Goal: Task Accomplishment & Management: Use online tool/utility

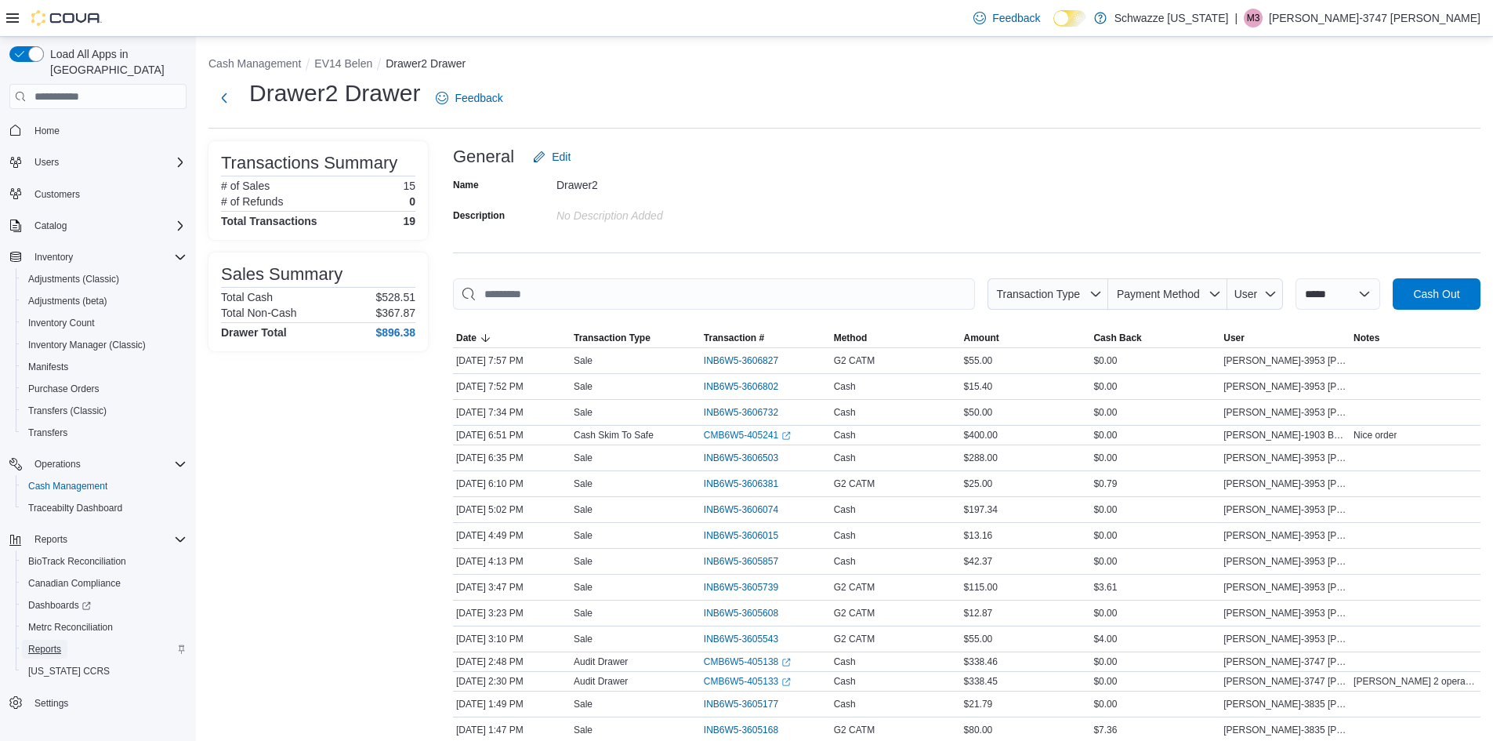
click at [51, 643] on span "Reports" at bounding box center [44, 649] width 33 height 13
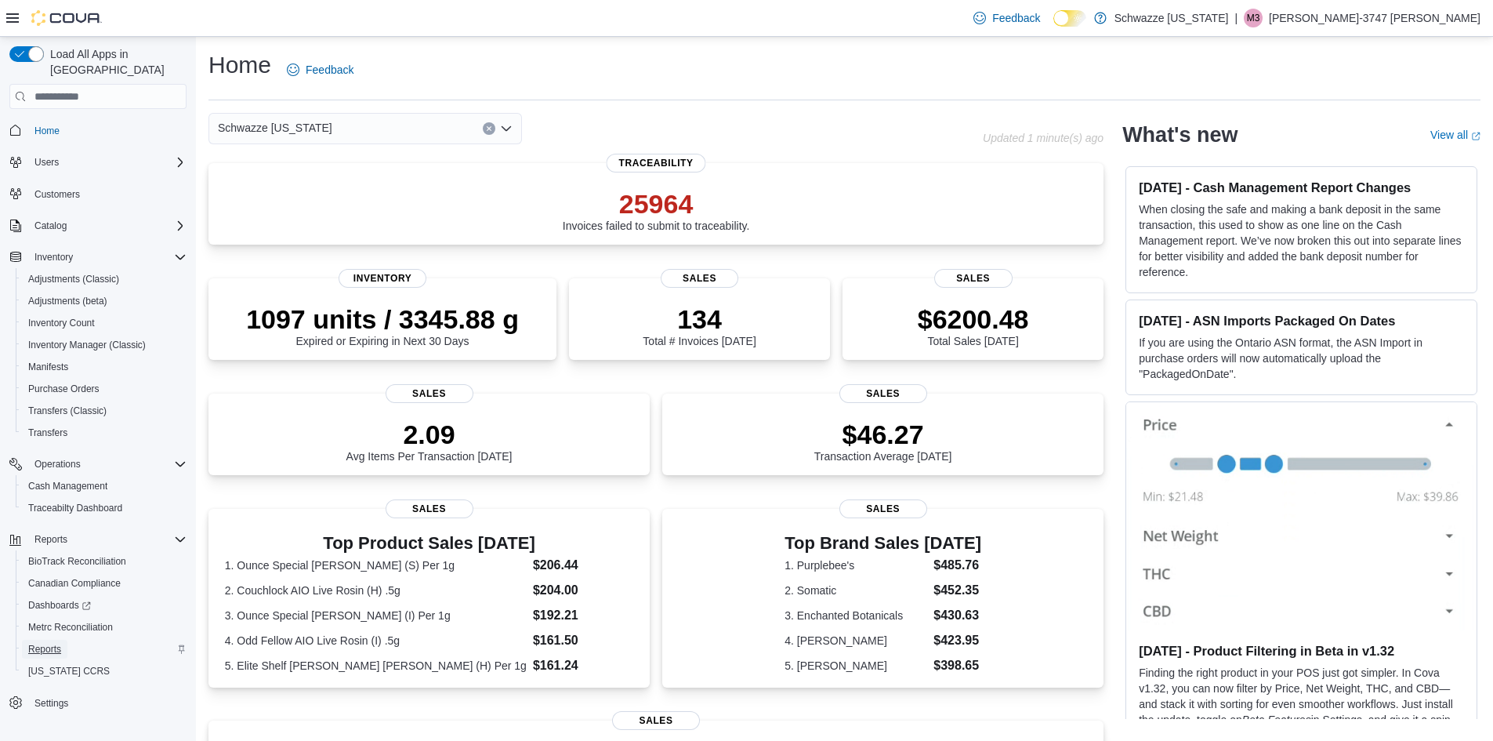
click at [59, 643] on span "Reports" at bounding box center [44, 649] width 33 height 13
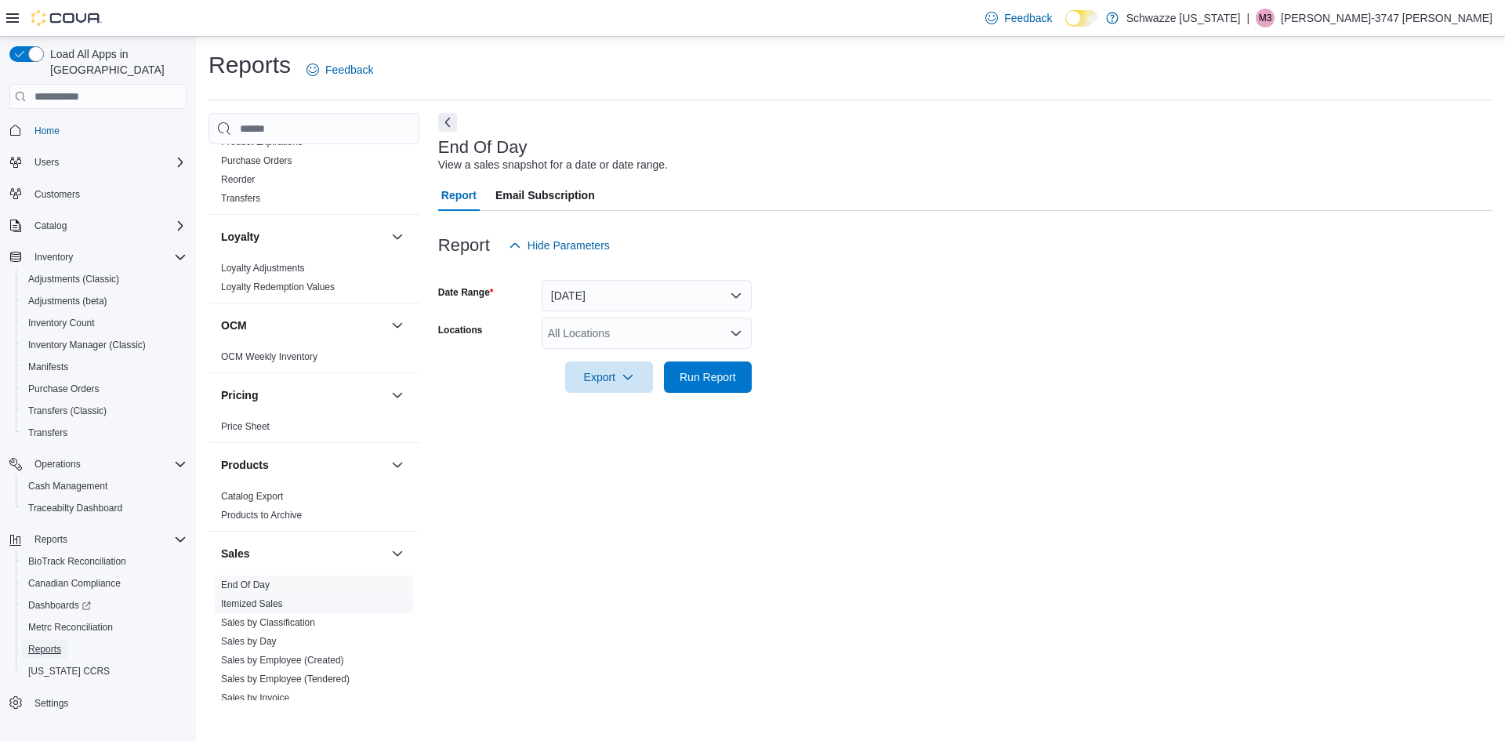
scroll to position [862, 0]
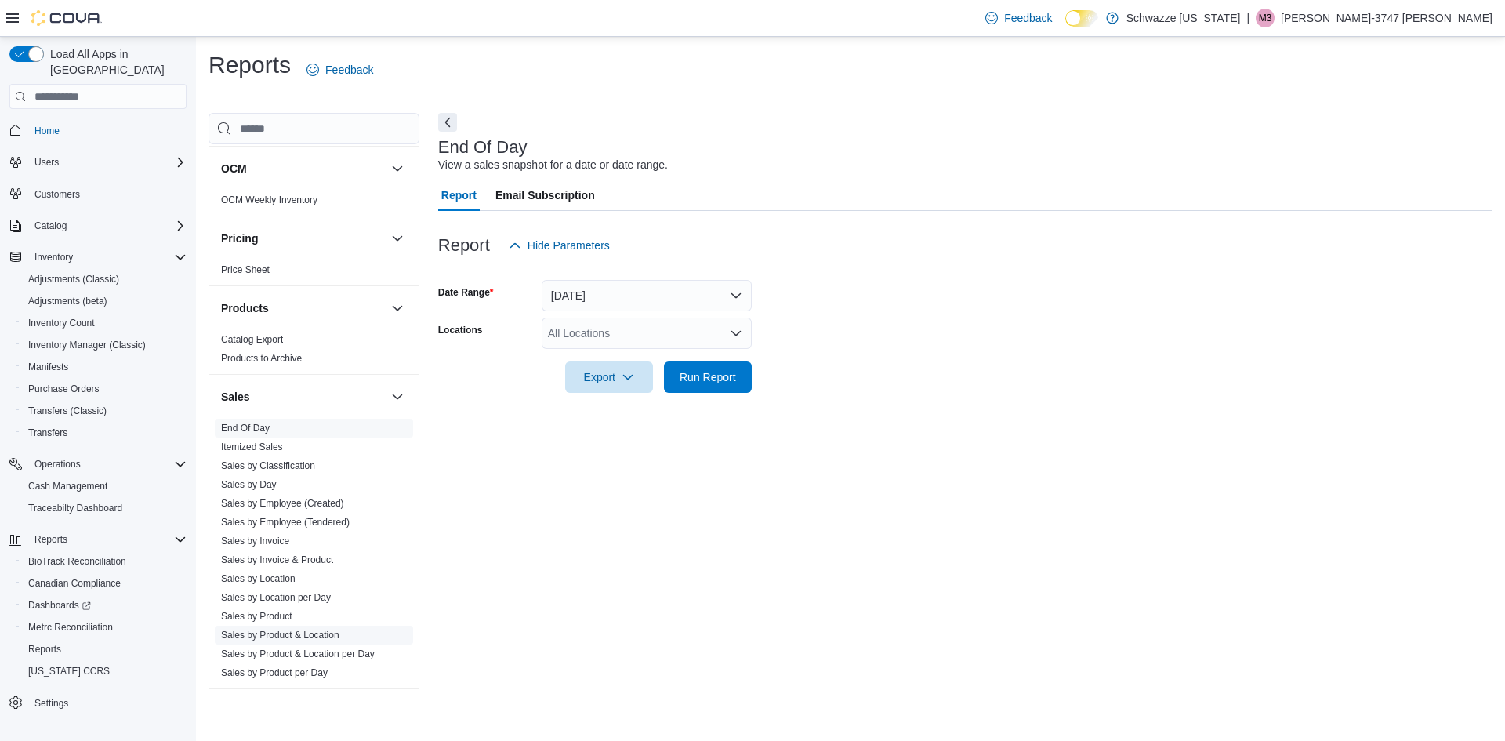
click at [318, 637] on link "Sales by Product & Location" at bounding box center [280, 635] width 118 height 11
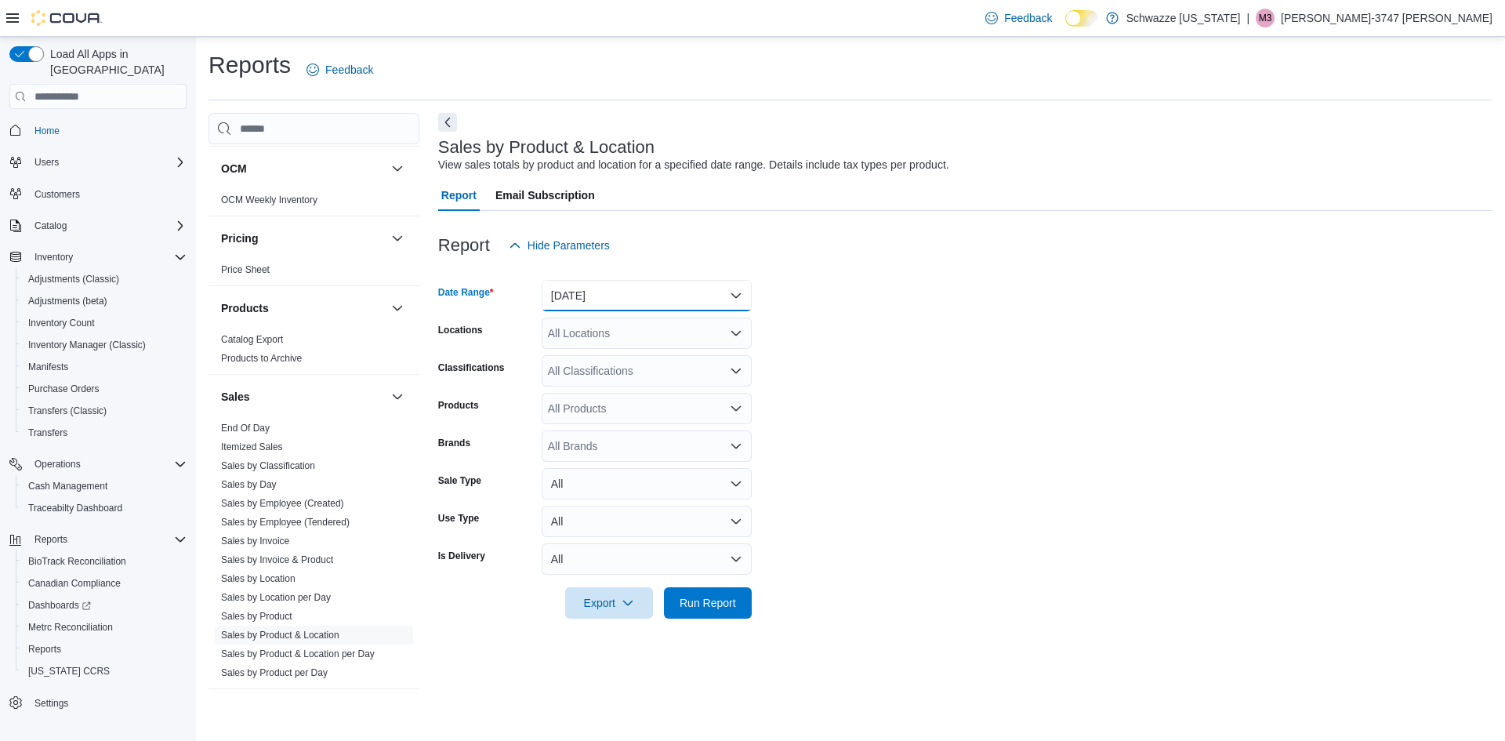
click at [588, 296] on button "Yesterday" at bounding box center [647, 295] width 210 height 31
click at [604, 335] on span "Custom Date" at bounding box center [656, 327] width 179 height 19
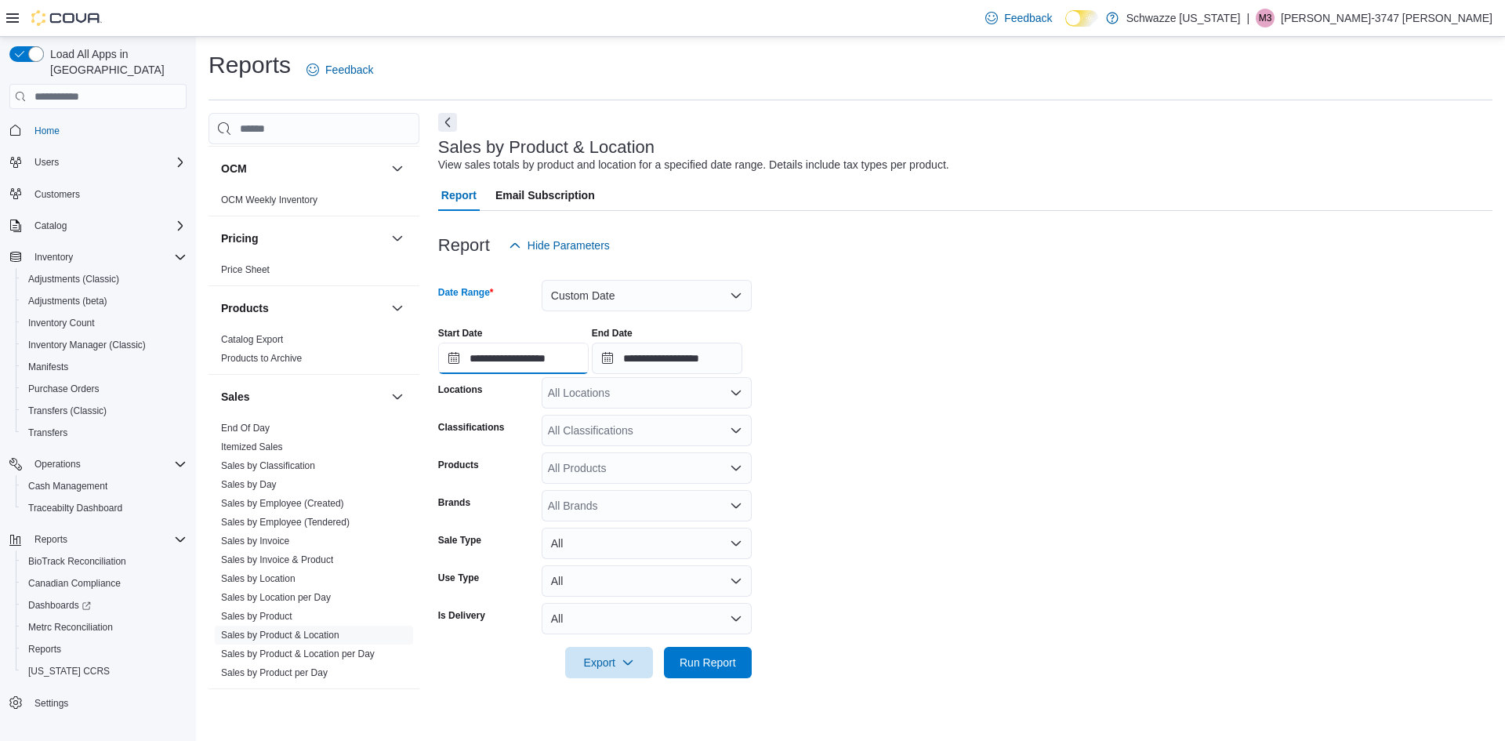
click at [449, 357] on input "**********" at bounding box center [513, 358] width 151 height 31
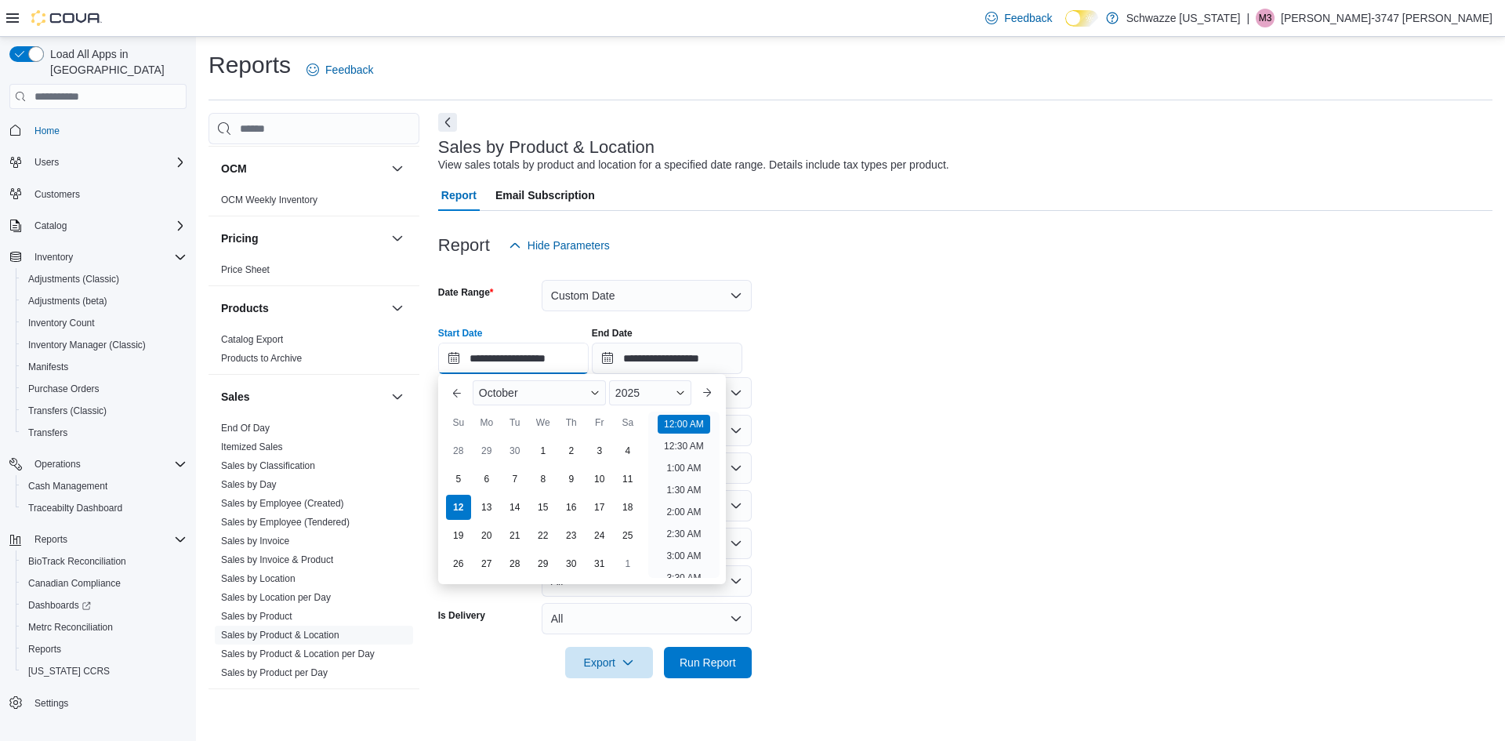
scroll to position [49, 0]
click at [464, 477] on div "5" at bounding box center [458, 479] width 27 height 27
type input "**********"
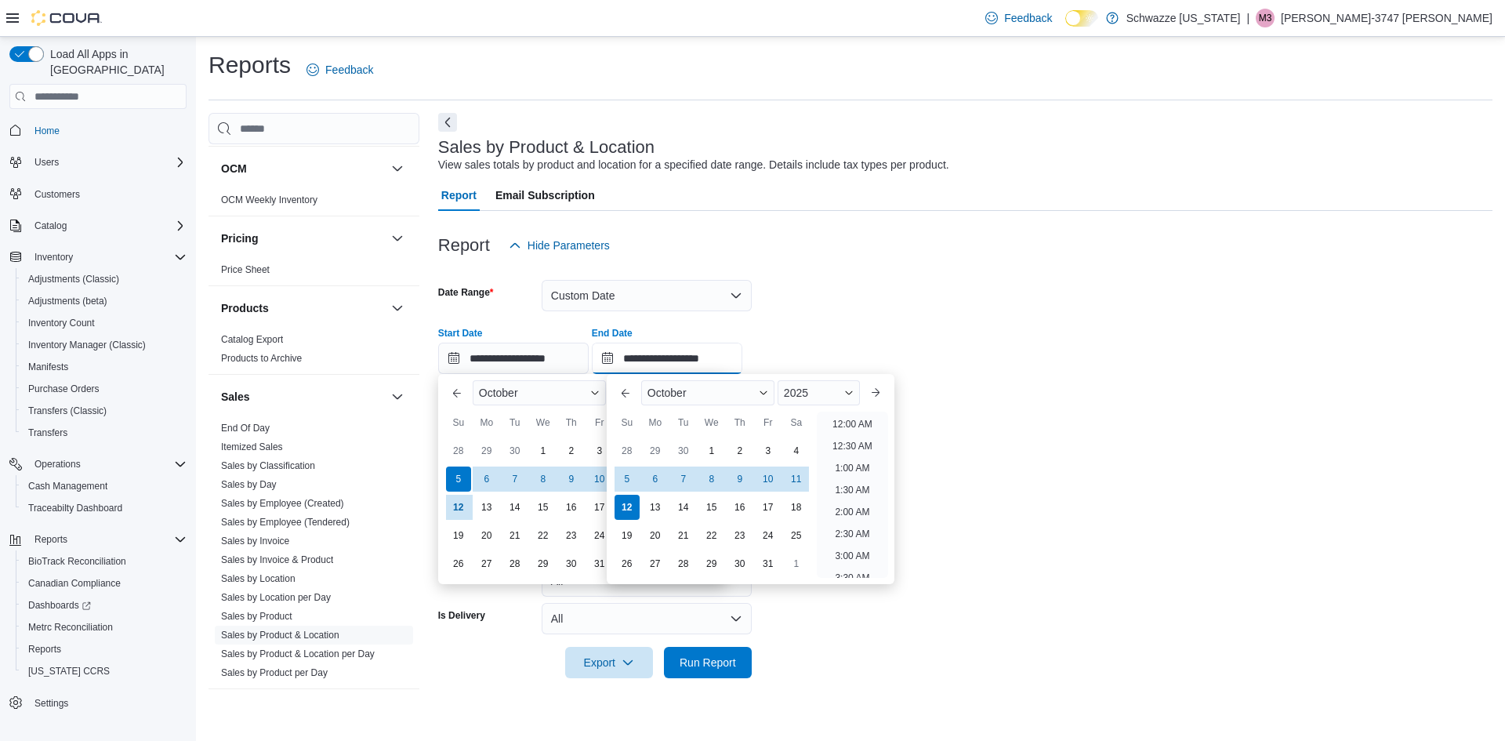
click at [624, 354] on input "**********" at bounding box center [667, 358] width 151 height 31
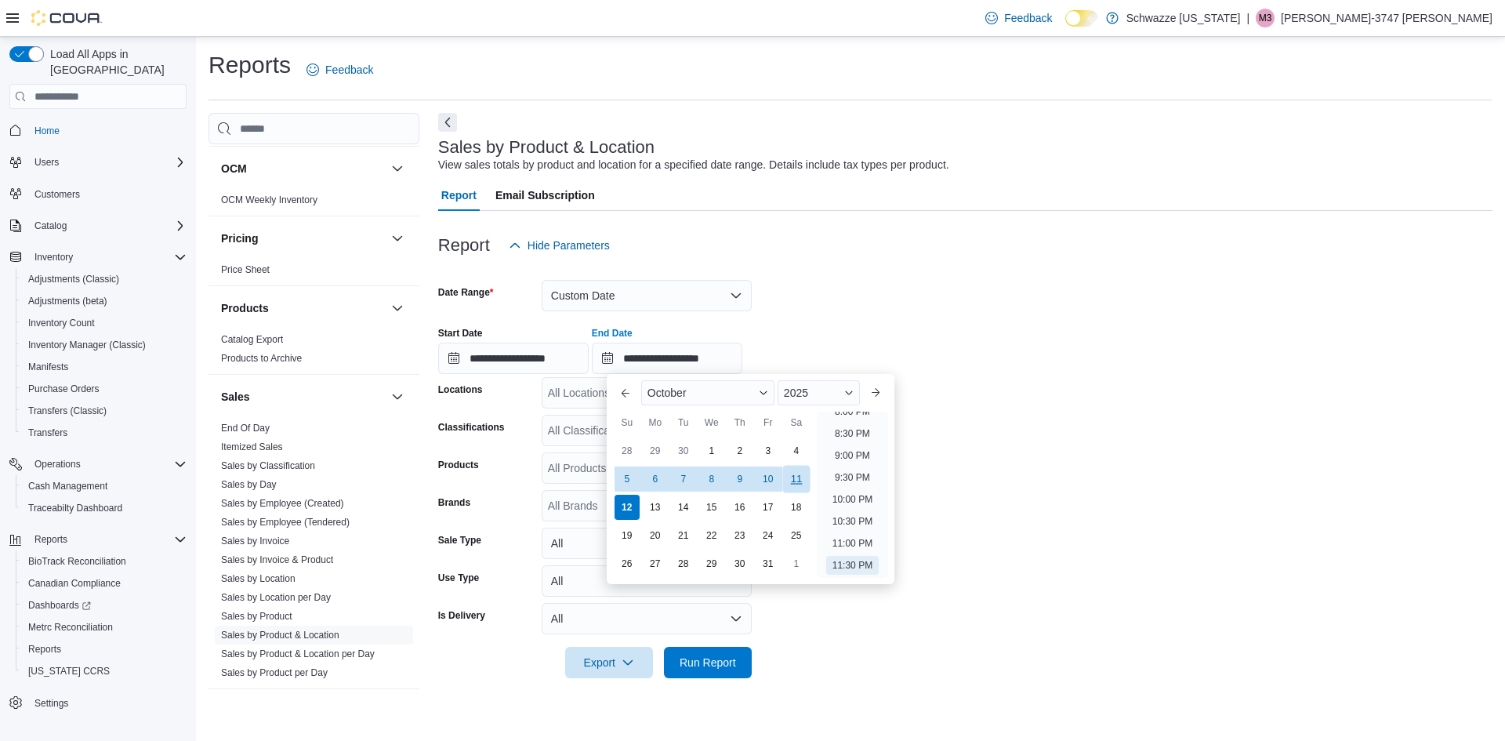
click at [791, 477] on div "11" at bounding box center [795, 479] width 27 height 27
type input "**********"
click at [962, 255] on div "Report Hide Parameters" at bounding box center [965, 245] width 1054 height 31
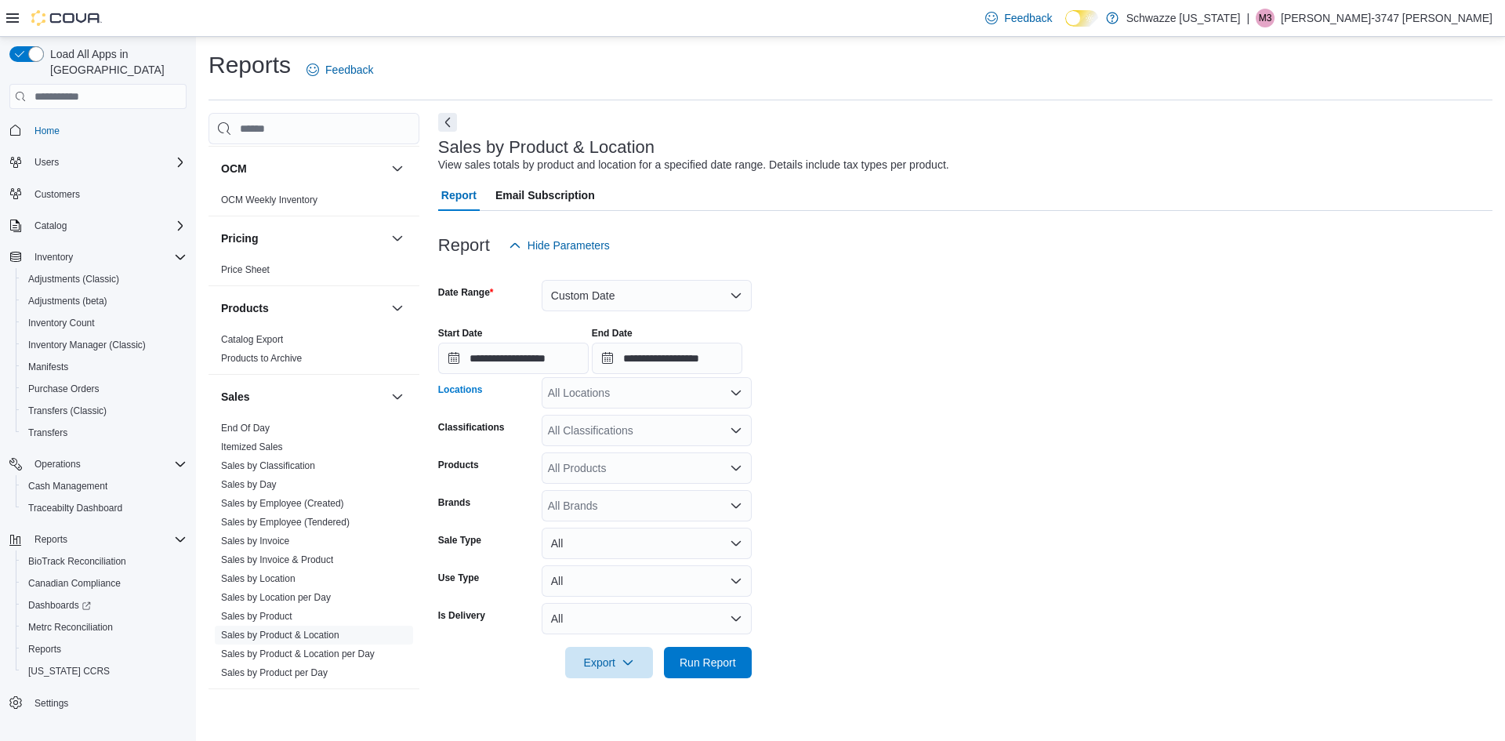
click at [636, 381] on div "All Locations" at bounding box center [647, 392] width 210 height 31
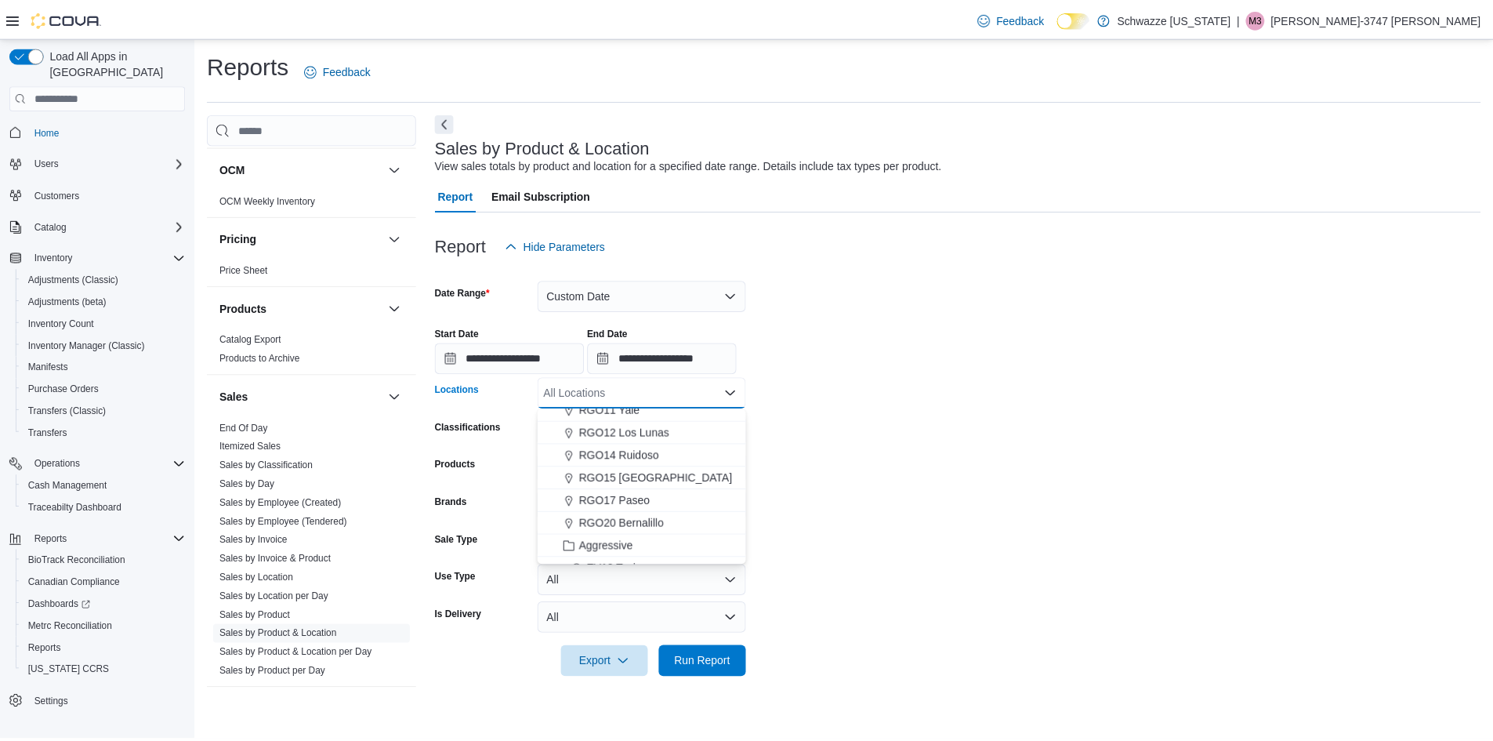
scroll to position [627, 0]
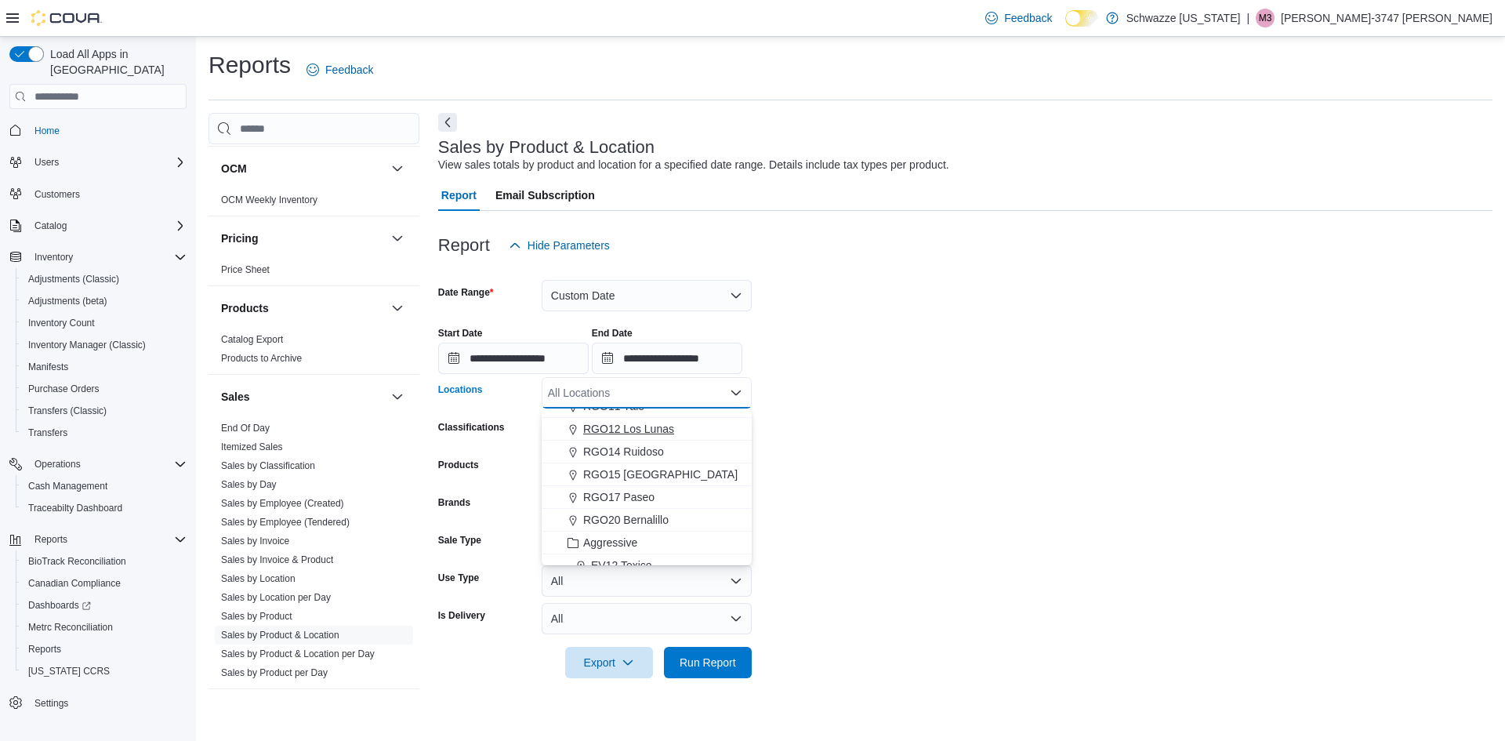
click at [620, 432] on span "RGO12 Los Lunas" at bounding box center [628, 429] width 91 height 16
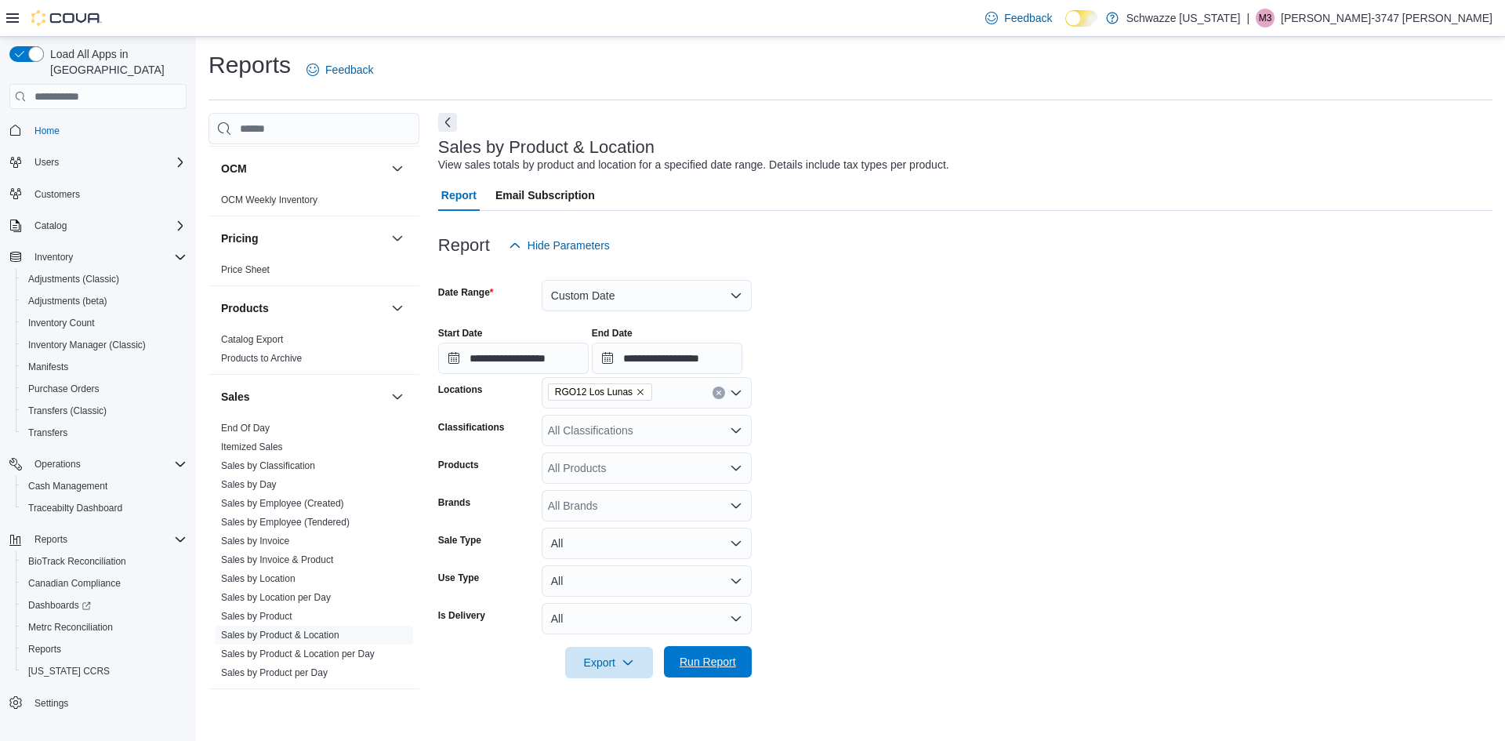
click at [707, 653] on span "Run Report" at bounding box center [707, 661] width 69 height 31
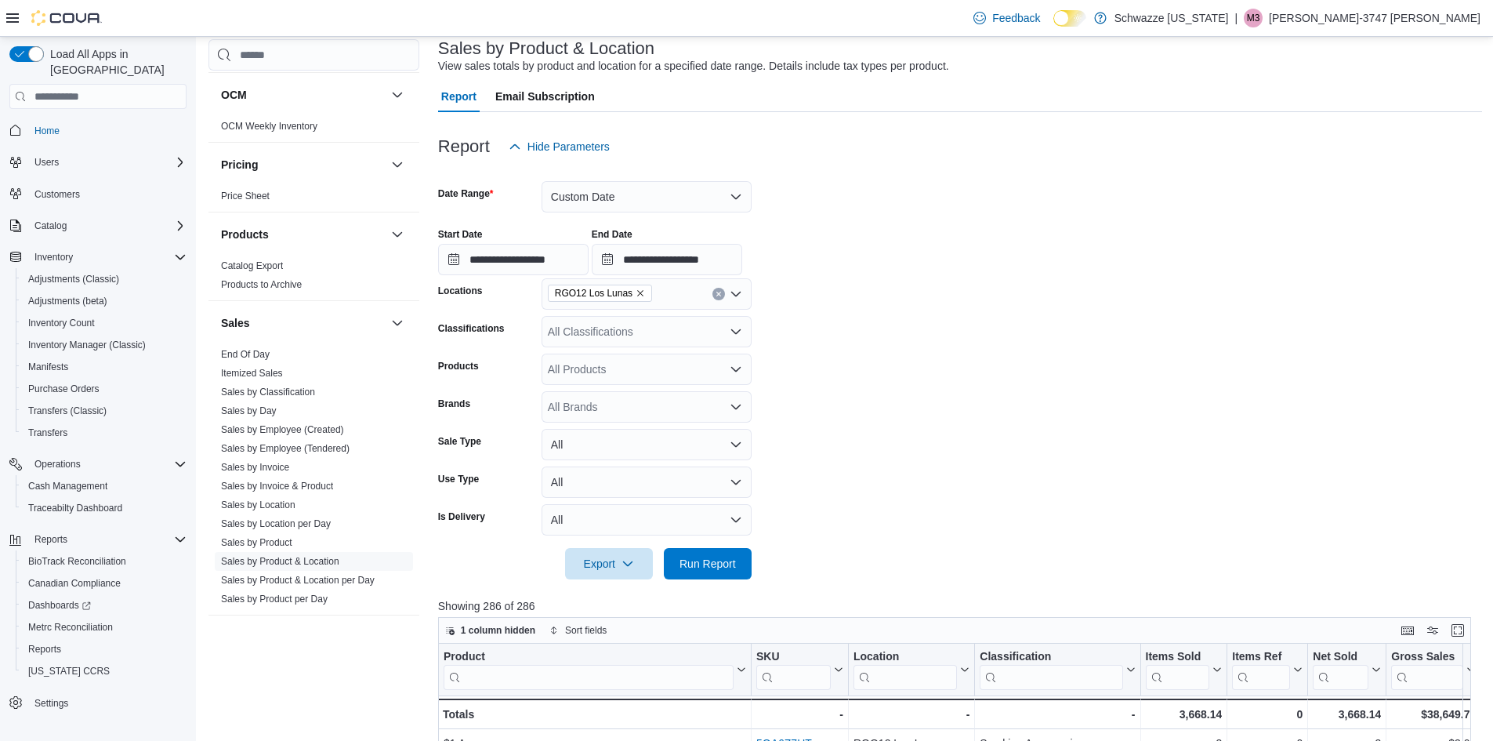
scroll to position [470, 0]
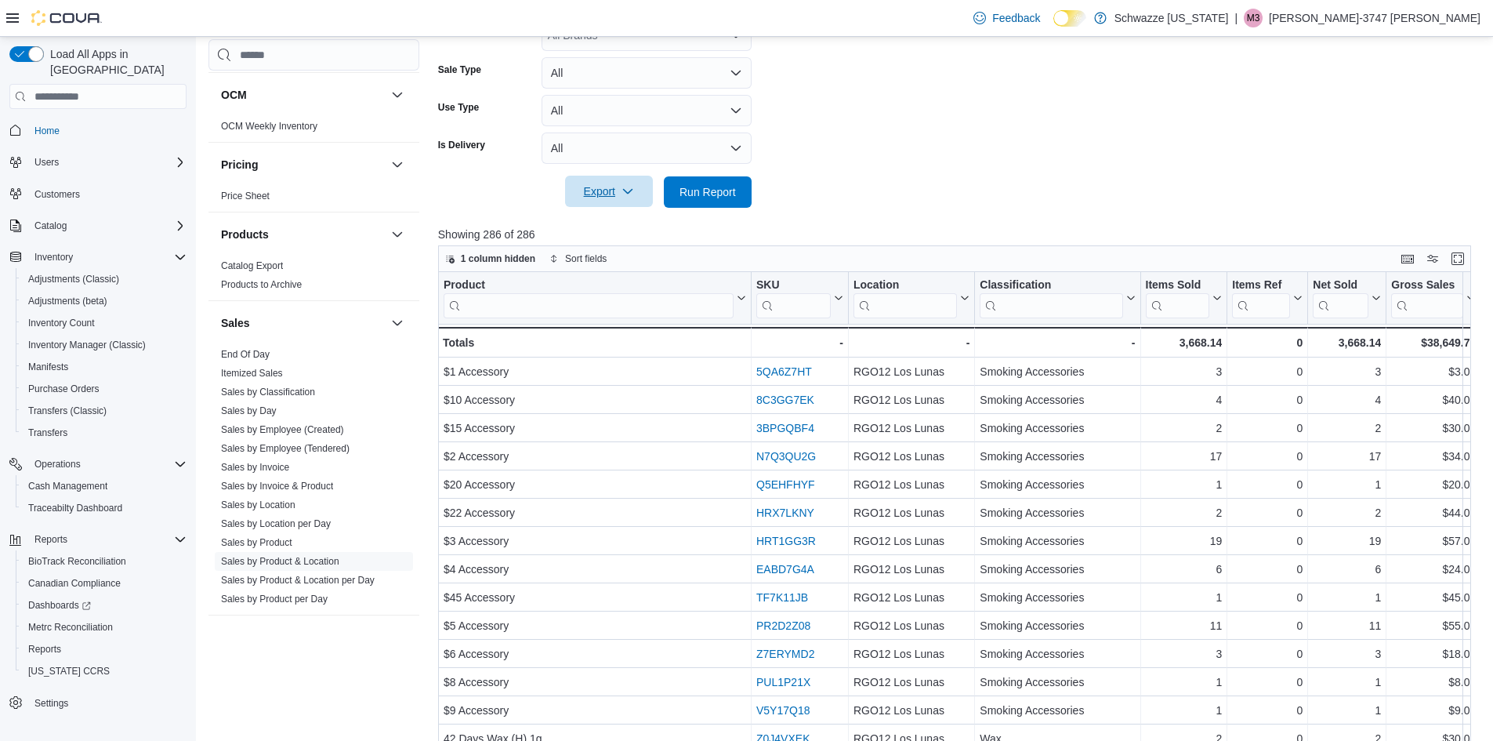
click at [601, 198] on span "Export" at bounding box center [609, 191] width 69 height 31
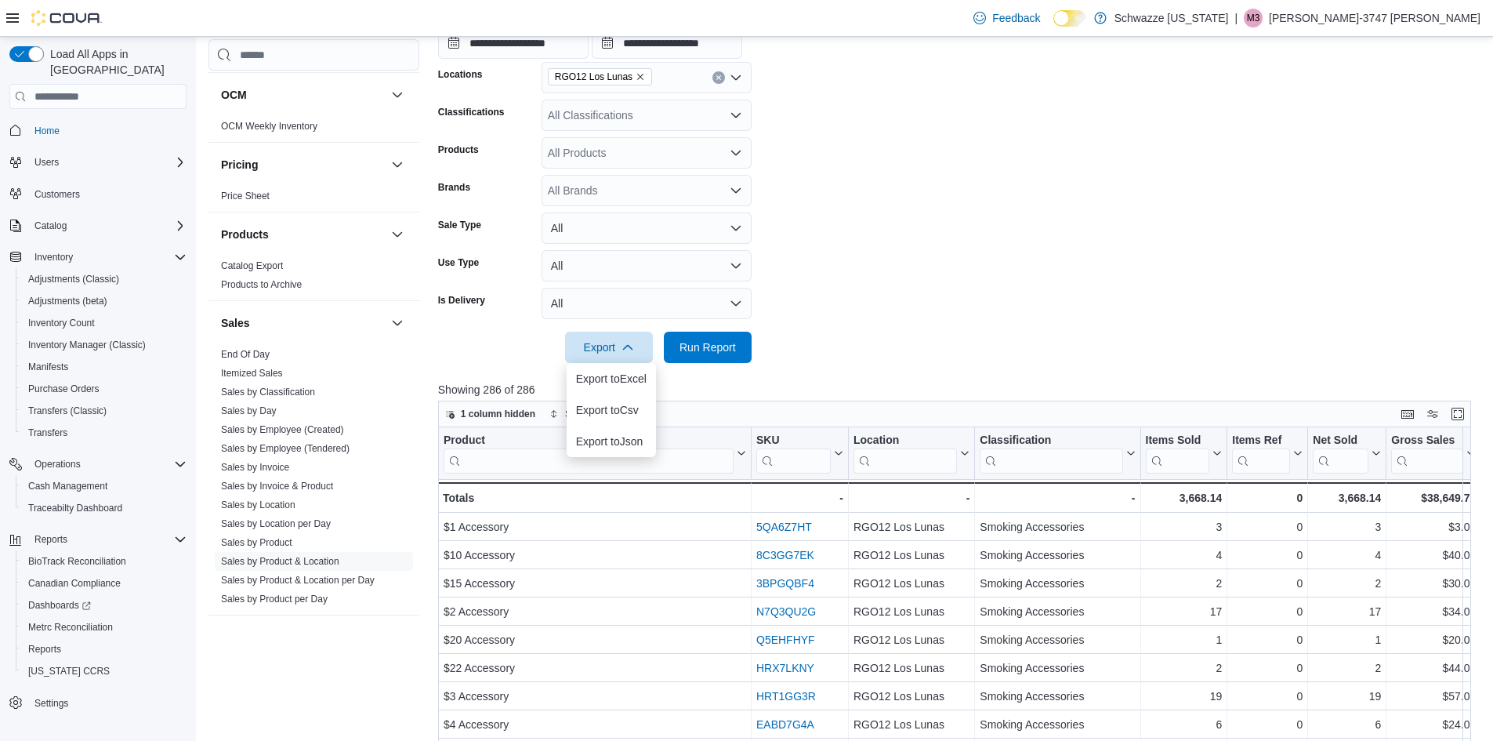
scroll to position [314, 0]
click at [858, 243] on form "**********" at bounding box center [960, 155] width 1044 height 417
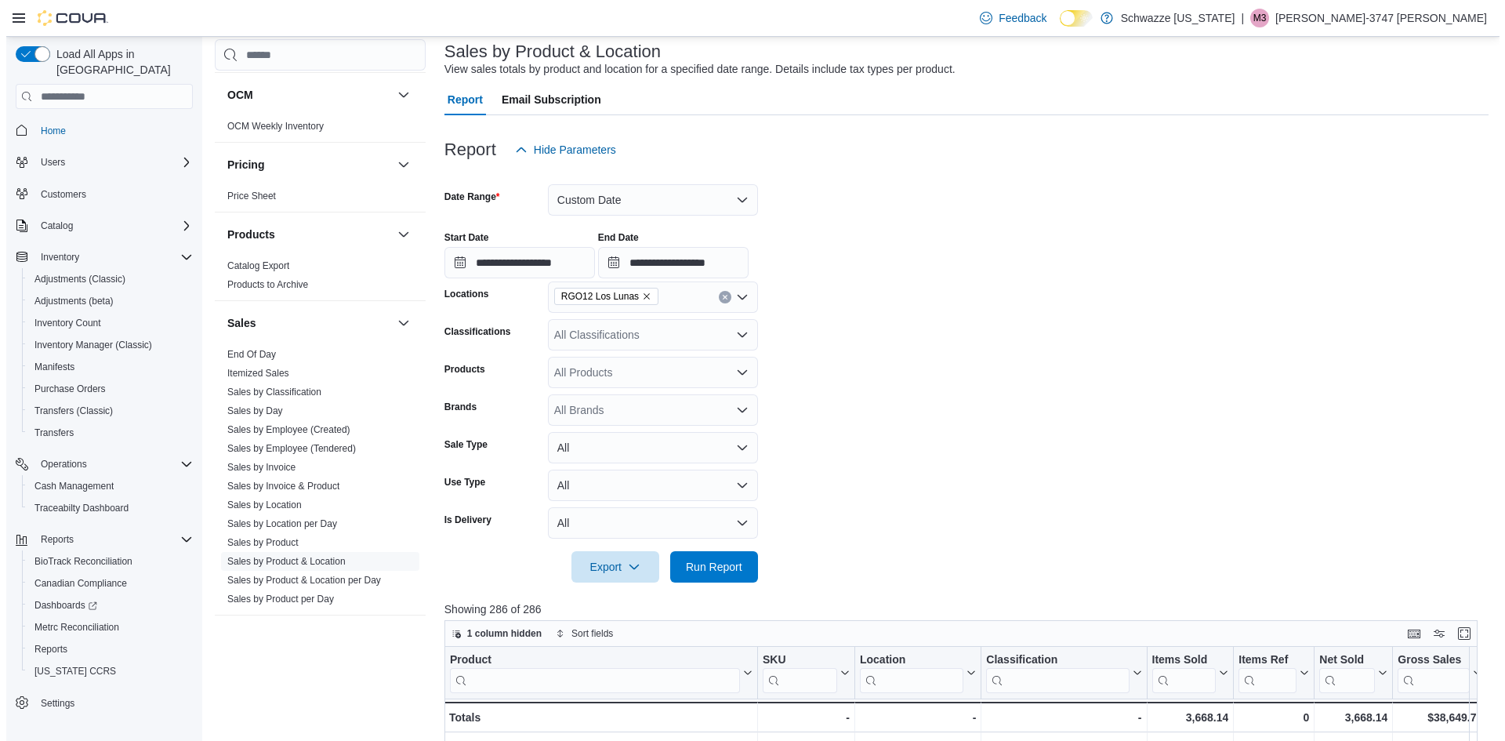
scroll to position [0, 0]
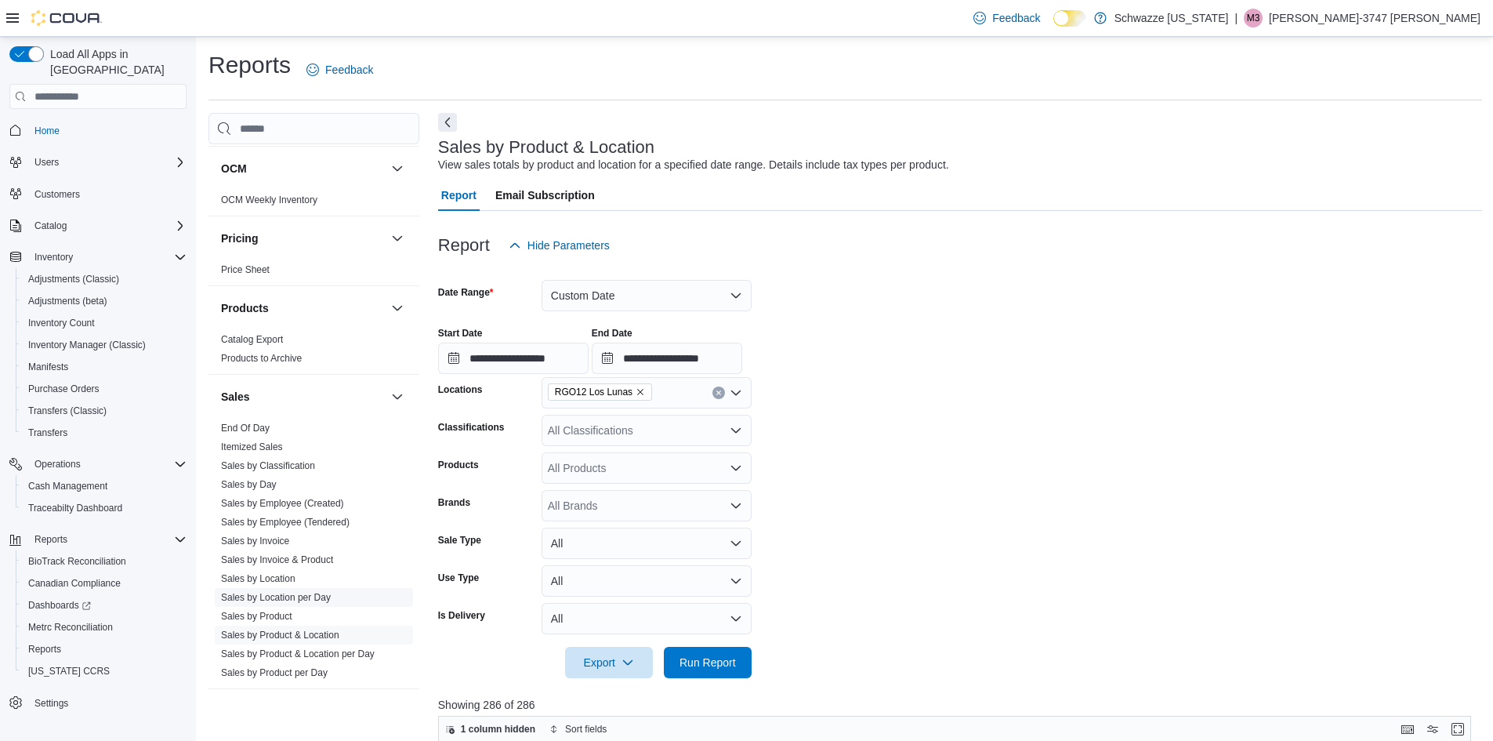
click at [306, 595] on link "Sales by Location per Day" at bounding box center [276, 597] width 110 height 11
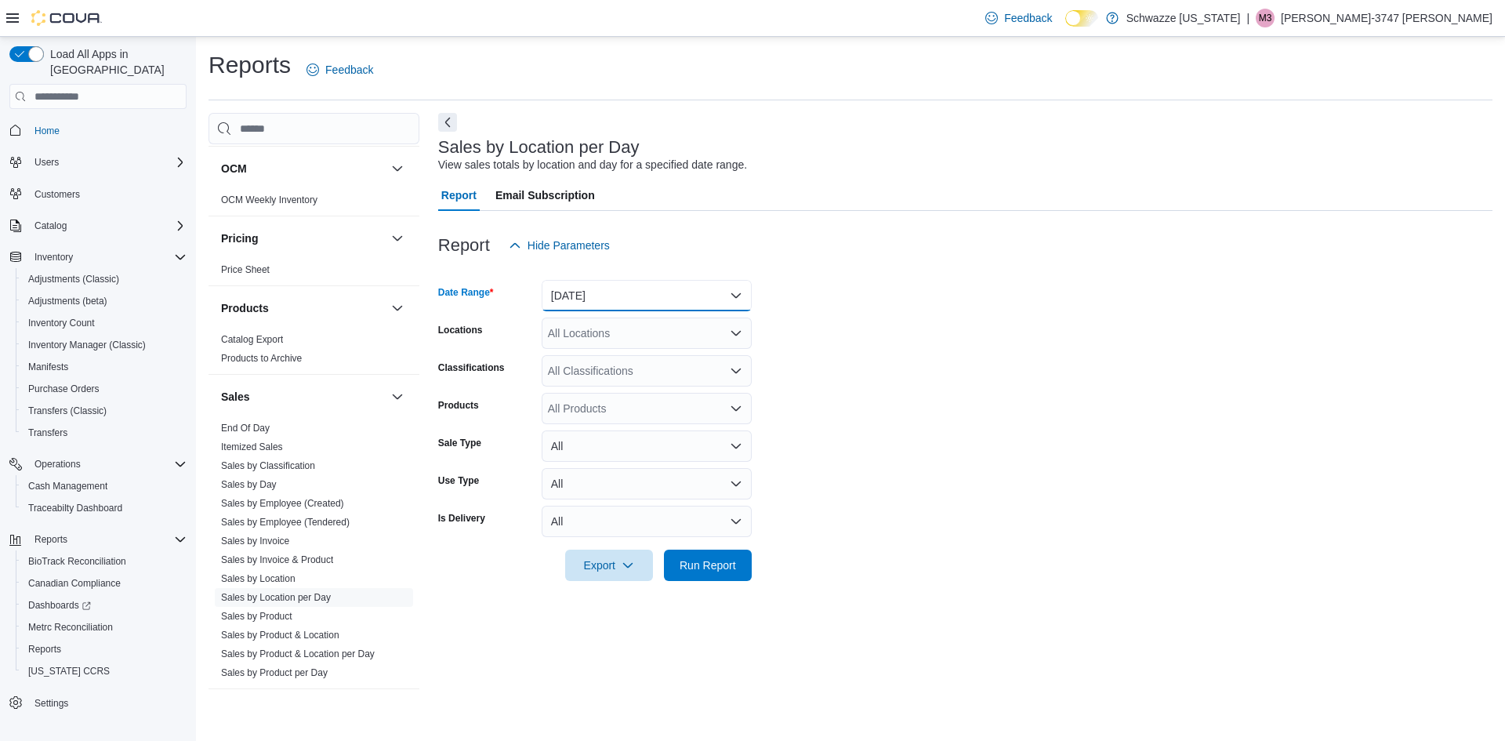
click at [605, 288] on button "Yesterday" at bounding box center [647, 295] width 210 height 31
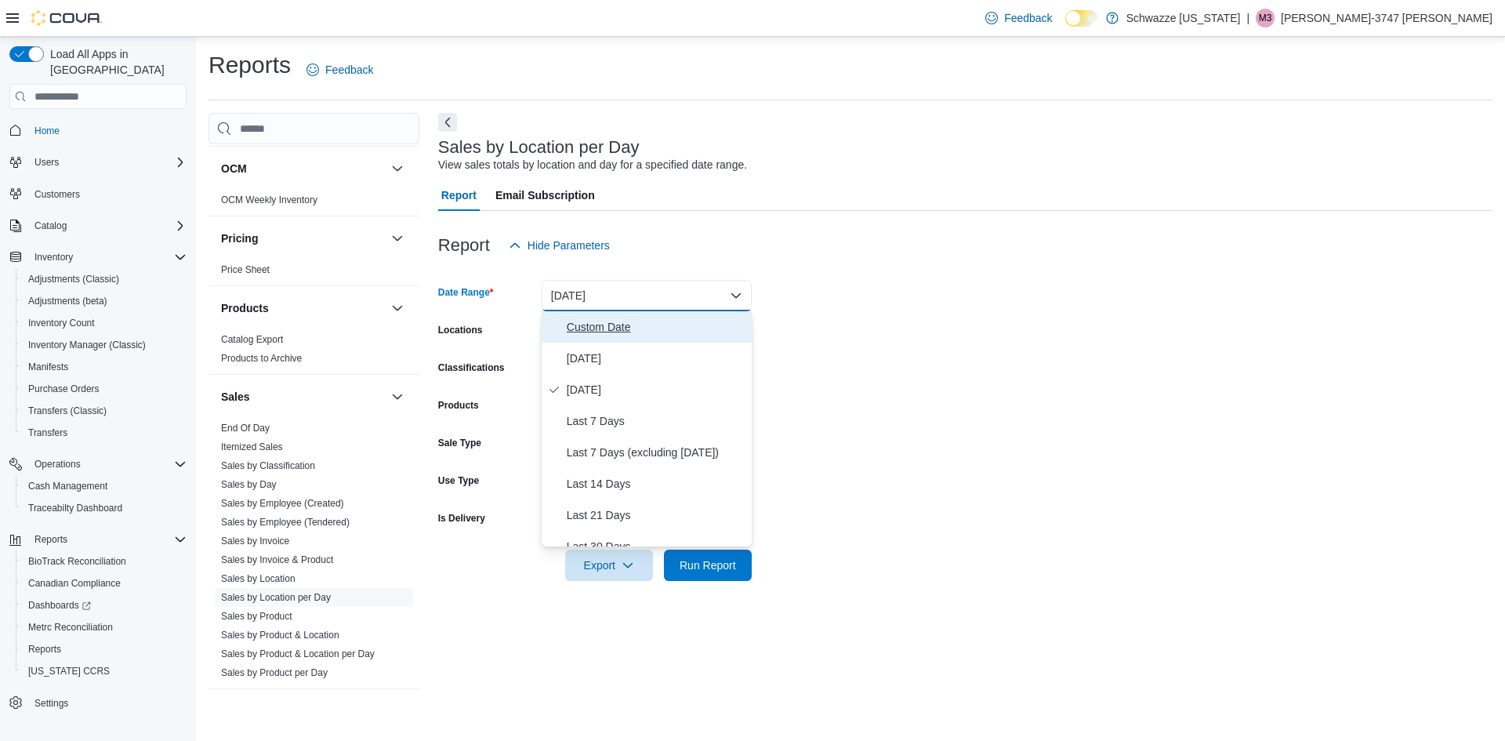
click at [569, 331] on span "Custom Date" at bounding box center [656, 327] width 179 height 19
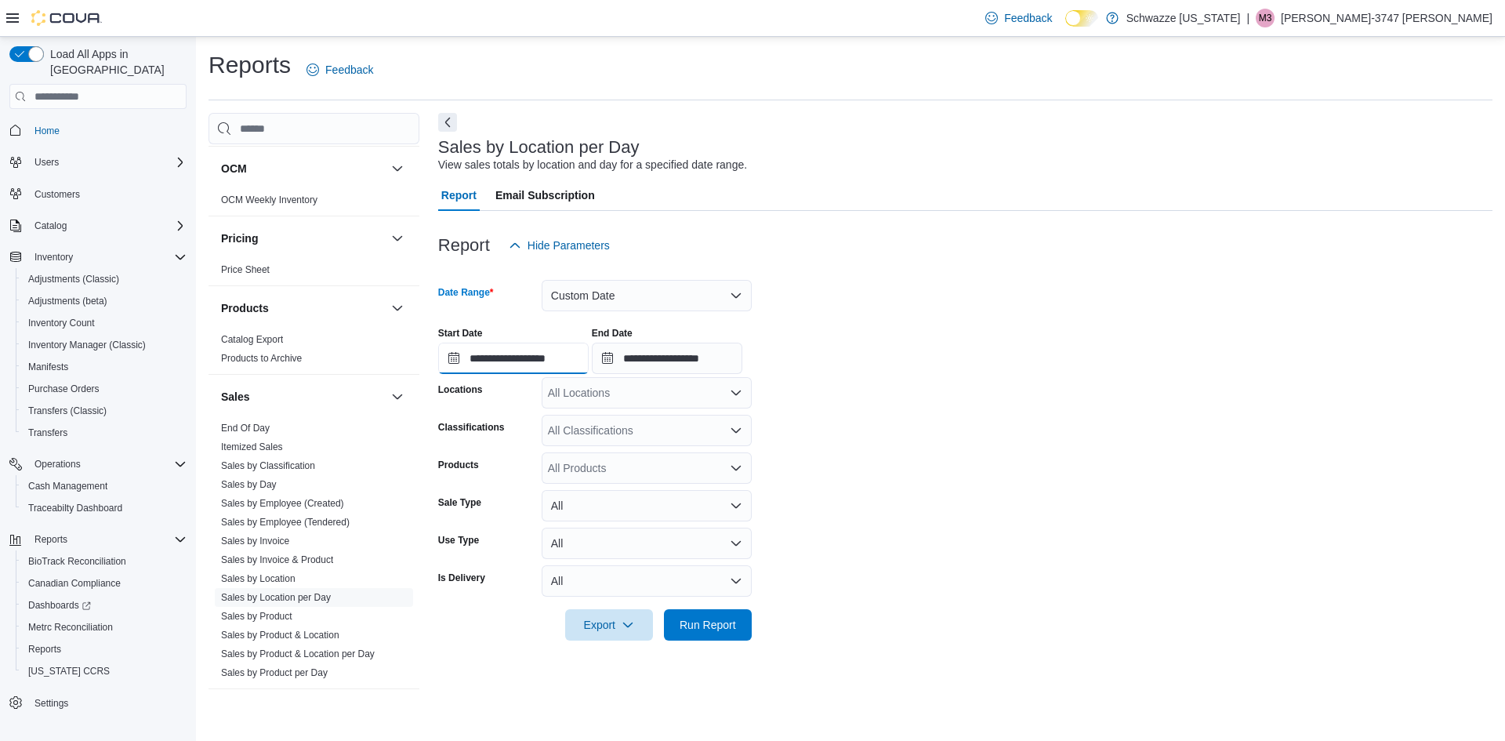
click at [453, 358] on input "**********" at bounding box center [513, 358] width 151 height 31
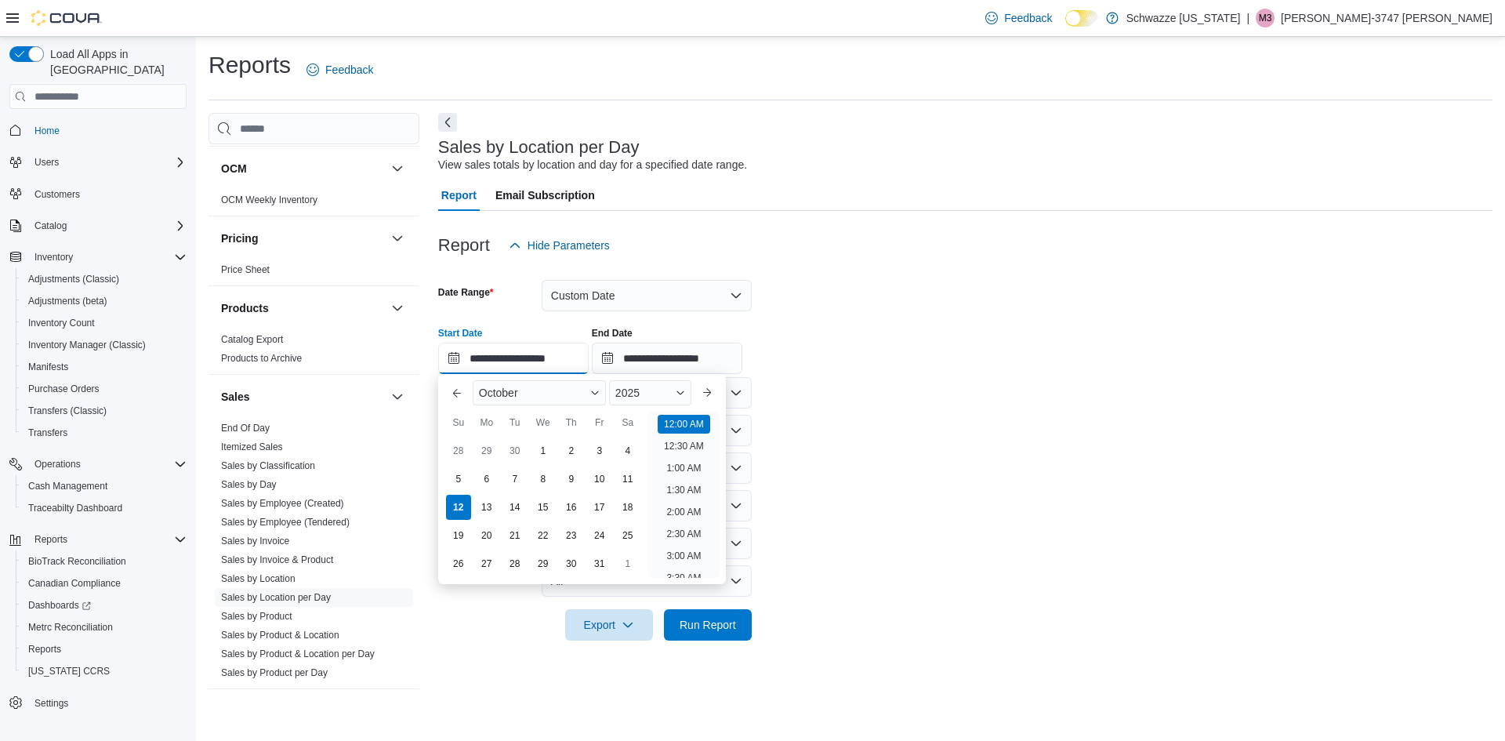
scroll to position [49, 0]
click at [456, 476] on div "5" at bounding box center [458, 479] width 27 height 27
type input "**********"
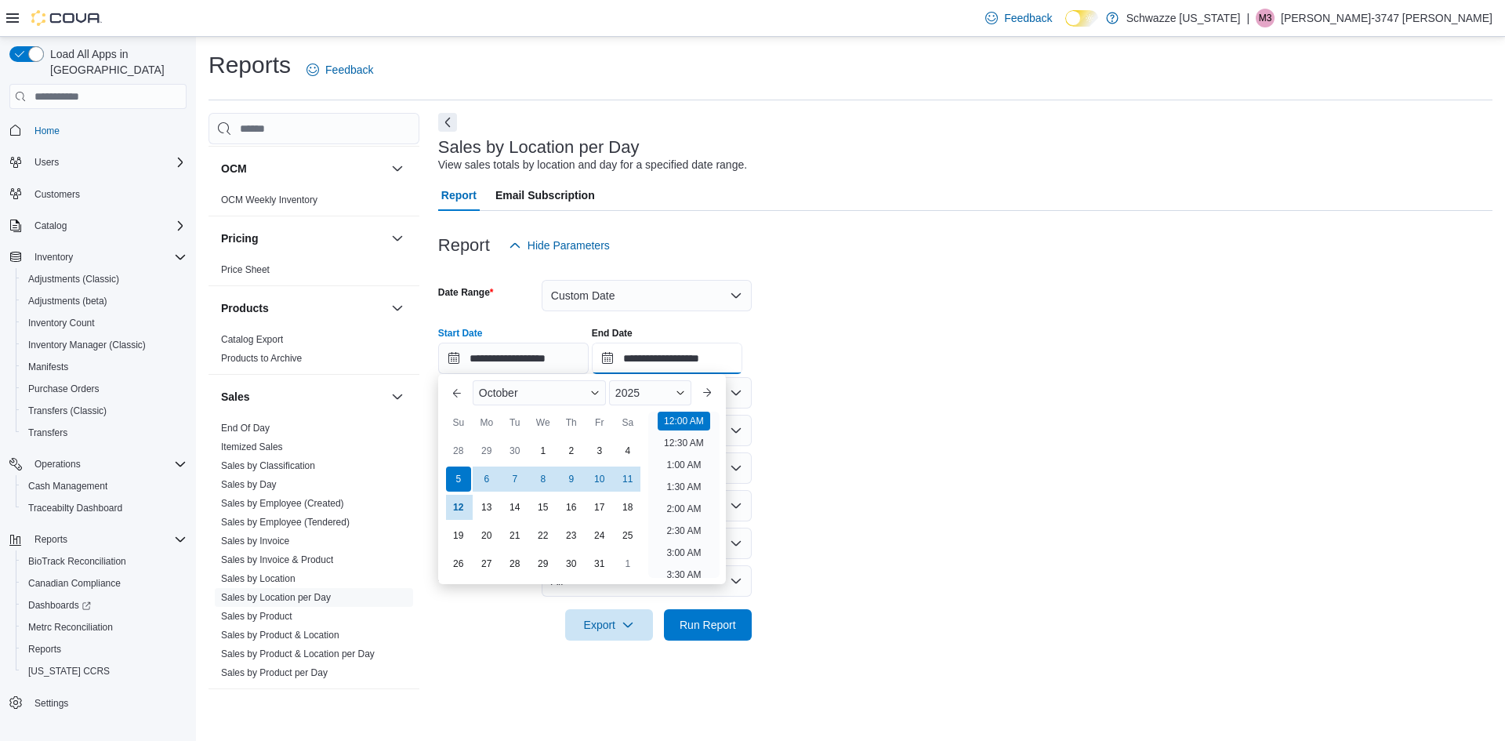
click at [652, 366] on input "**********" at bounding box center [667, 358] width 151 height 31
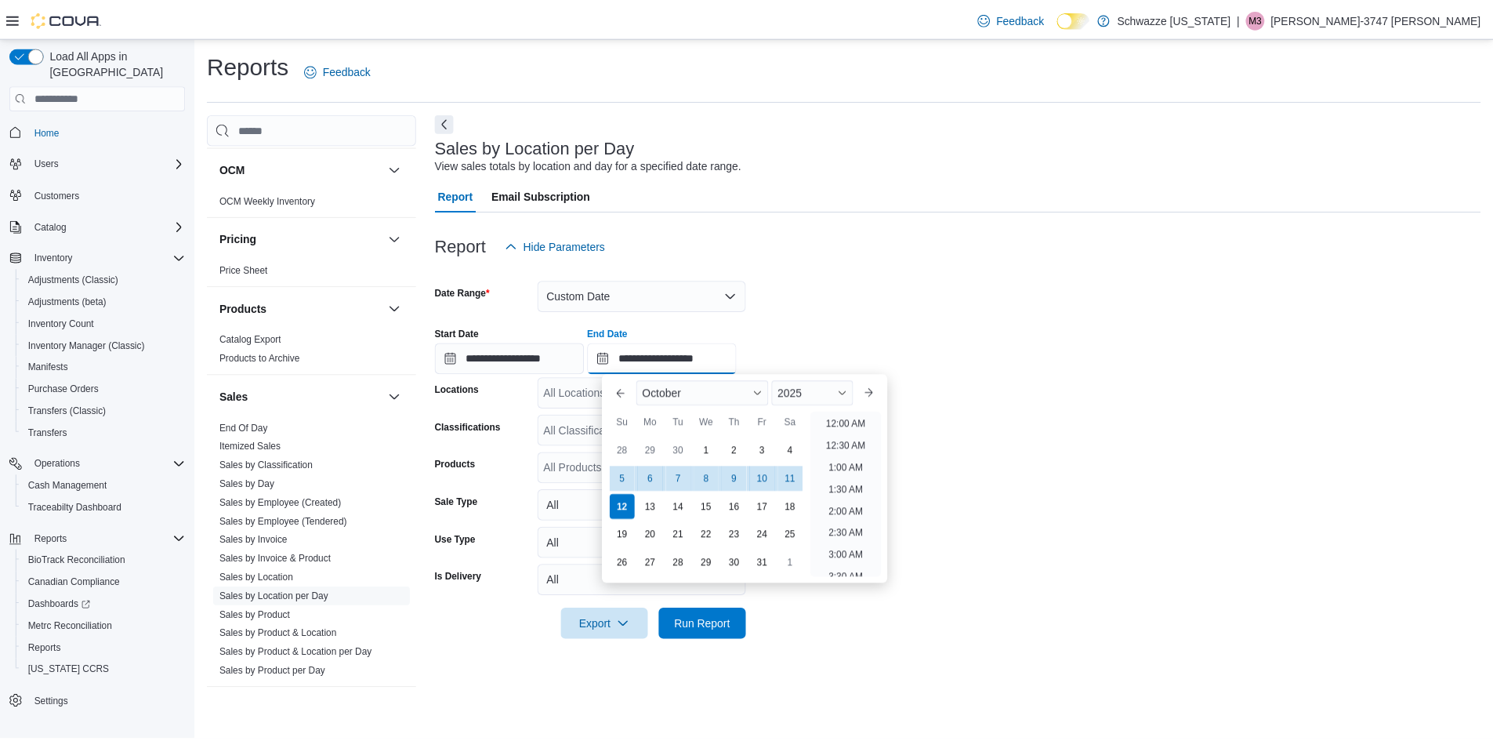
scroll to position [891, 0]
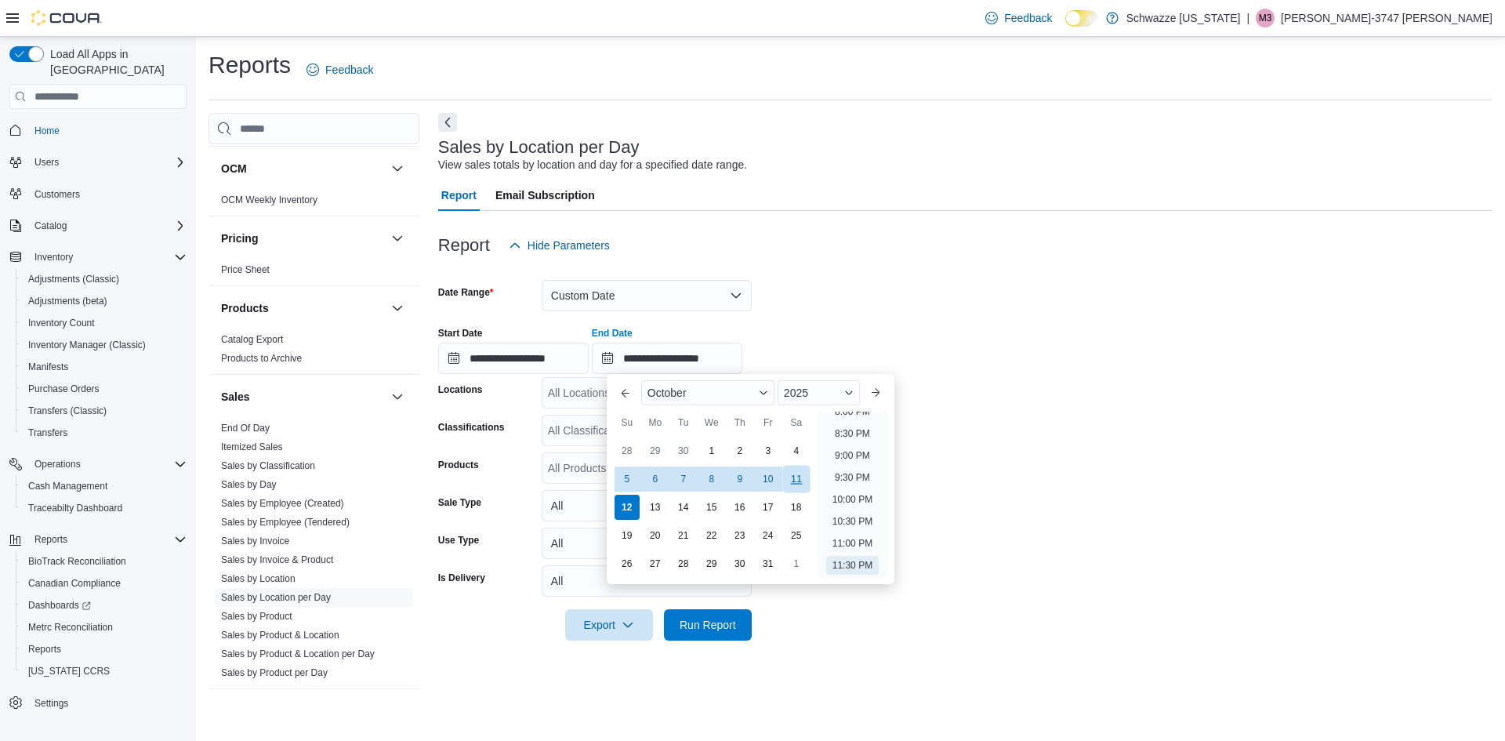
click at [801, 482] on div "11" at bounding box center [795, 479] width 27 height 27
type input "**********"
click at [957, 329] on div "**********" at bounding box center [965, 344] width 1054 height 60
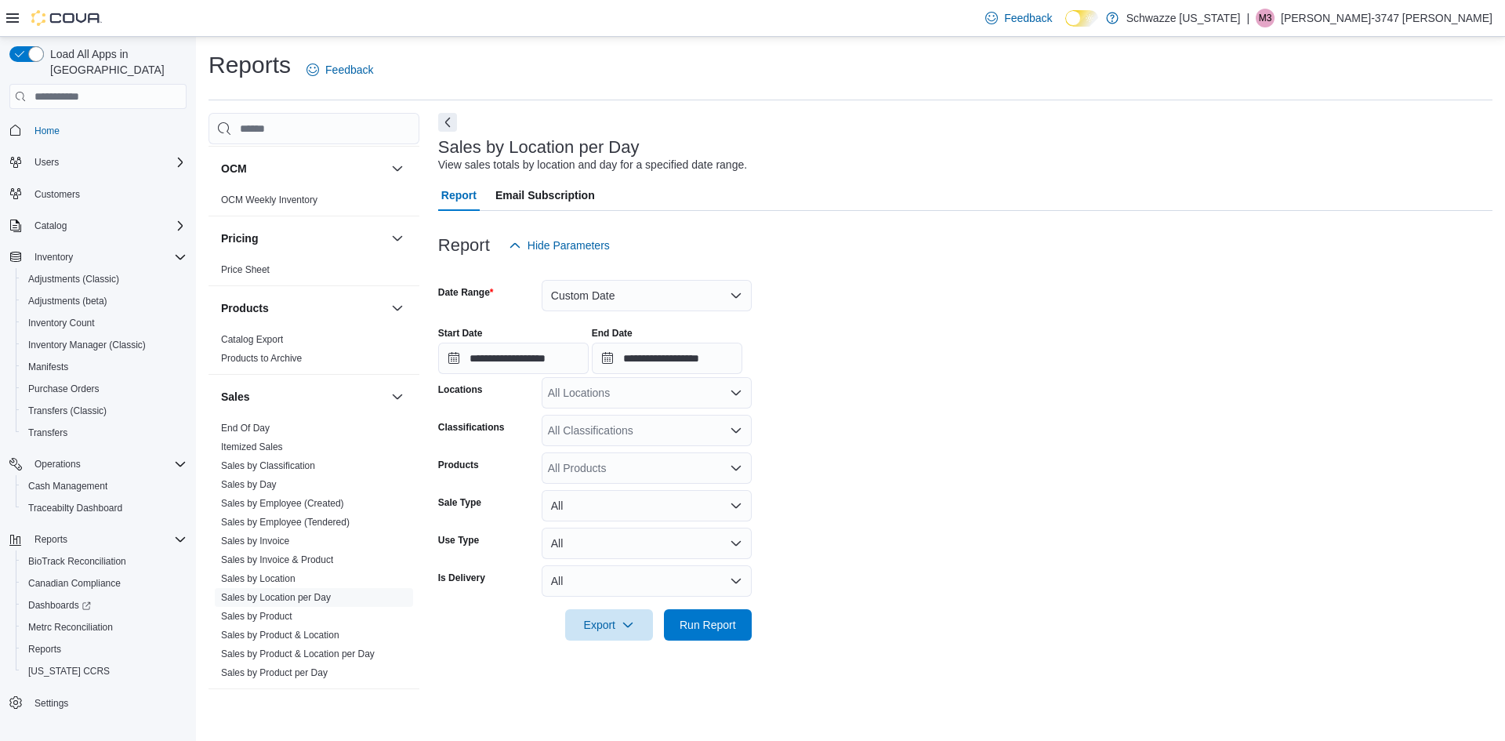
click at [619, 402] on div "All Locations" at bounding box center [647, 392] width 210 height 31
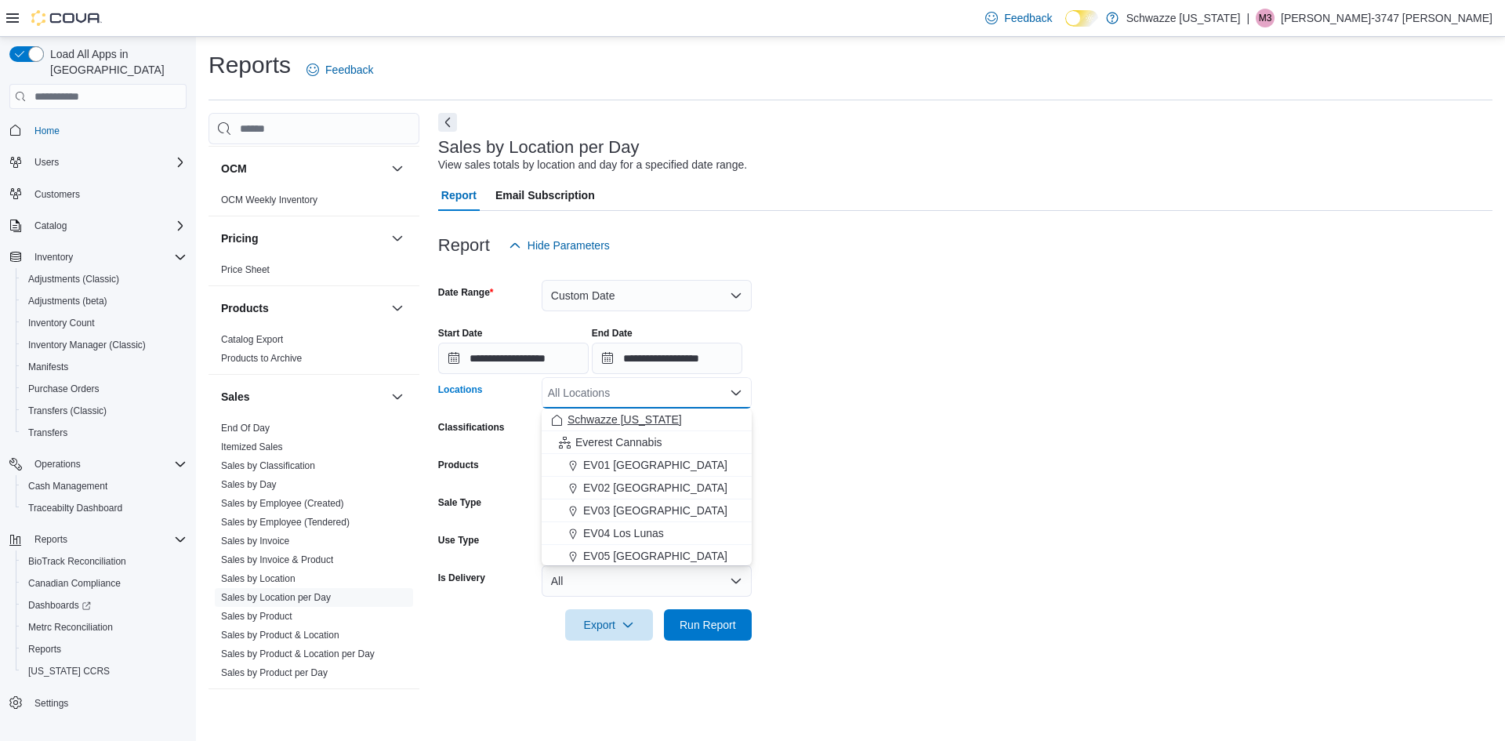
click at [656, 419] on span "Schwazze [US_STATE]" at bounding box center [625, 420] width 114 height 16
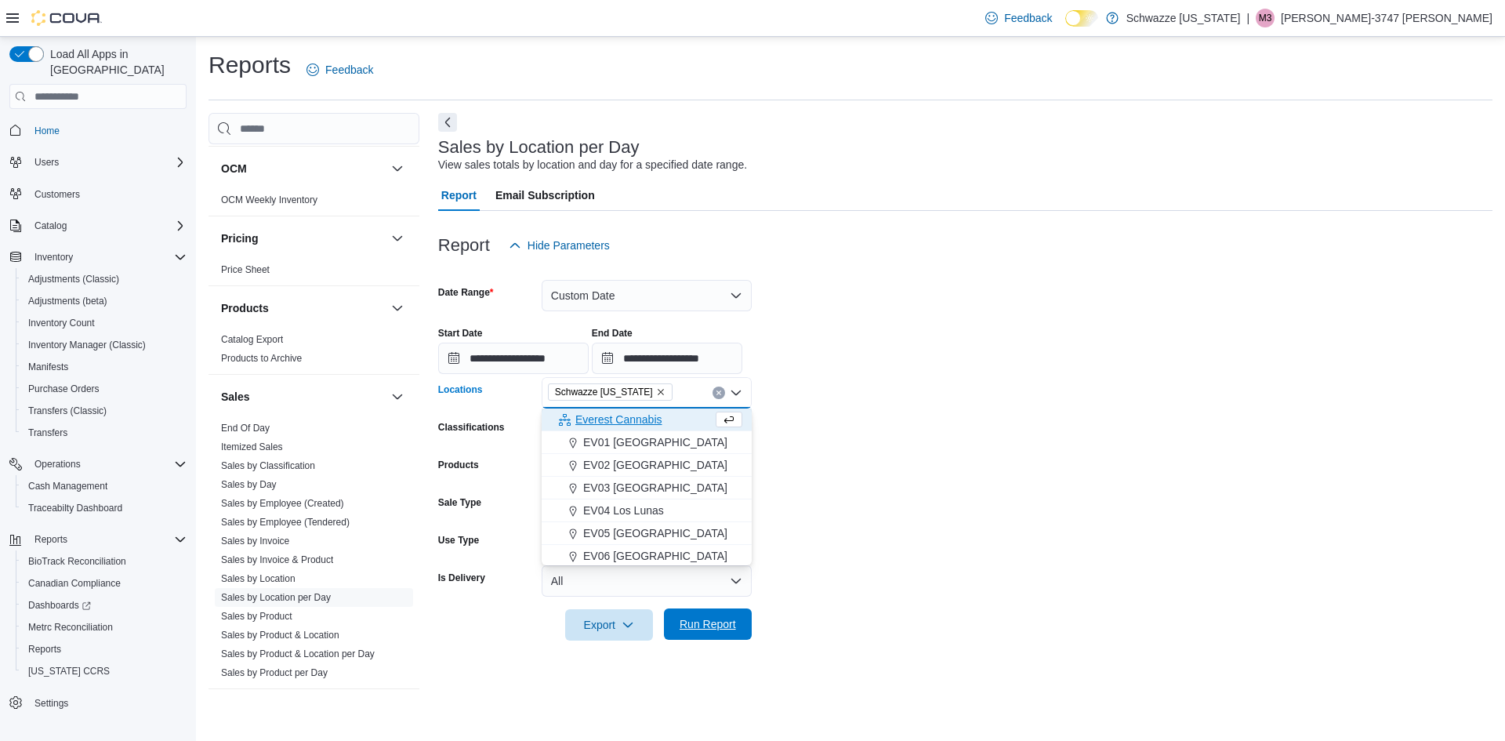
click at [703, 620] on span "Run Report" at bounding box center [708, 624] width 56 height 16
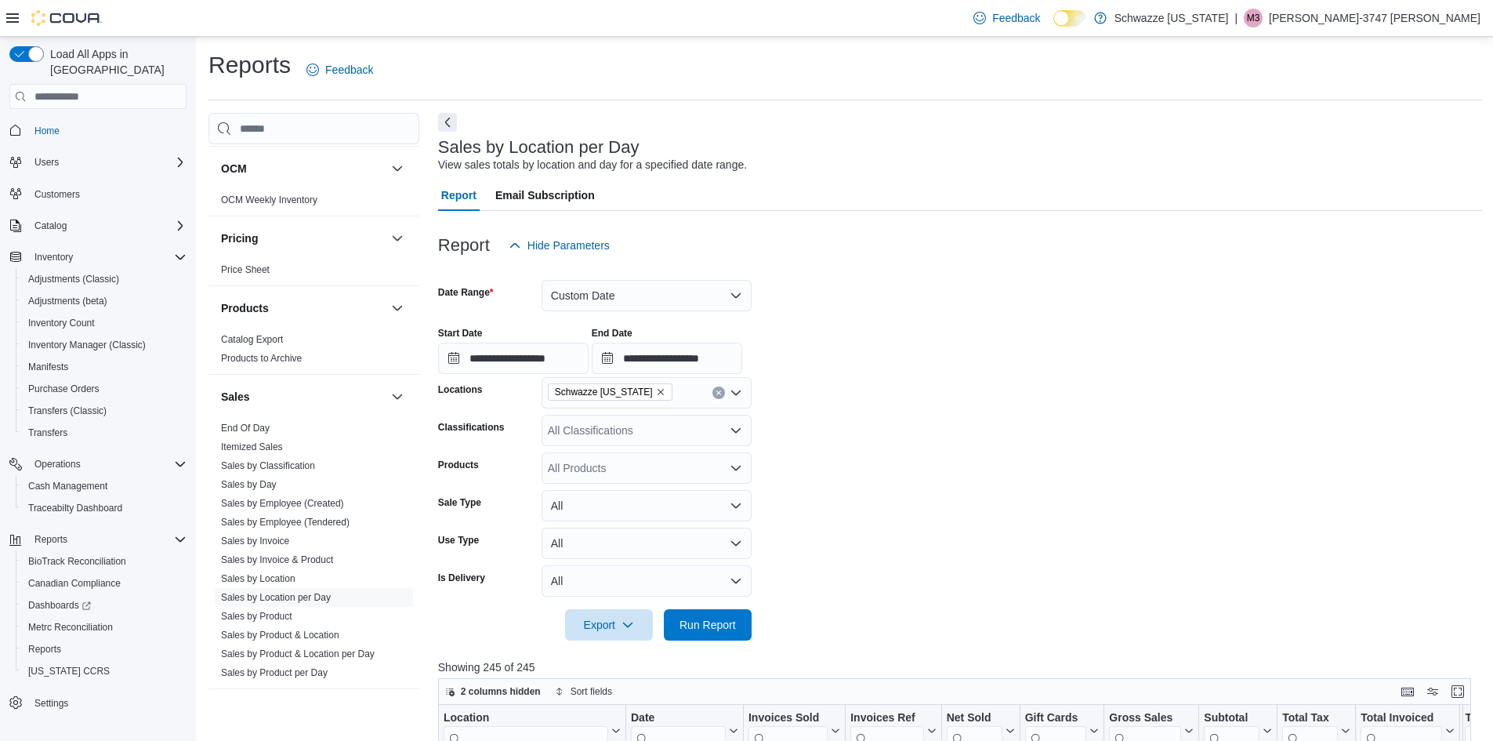
scroll to position [157, 0]
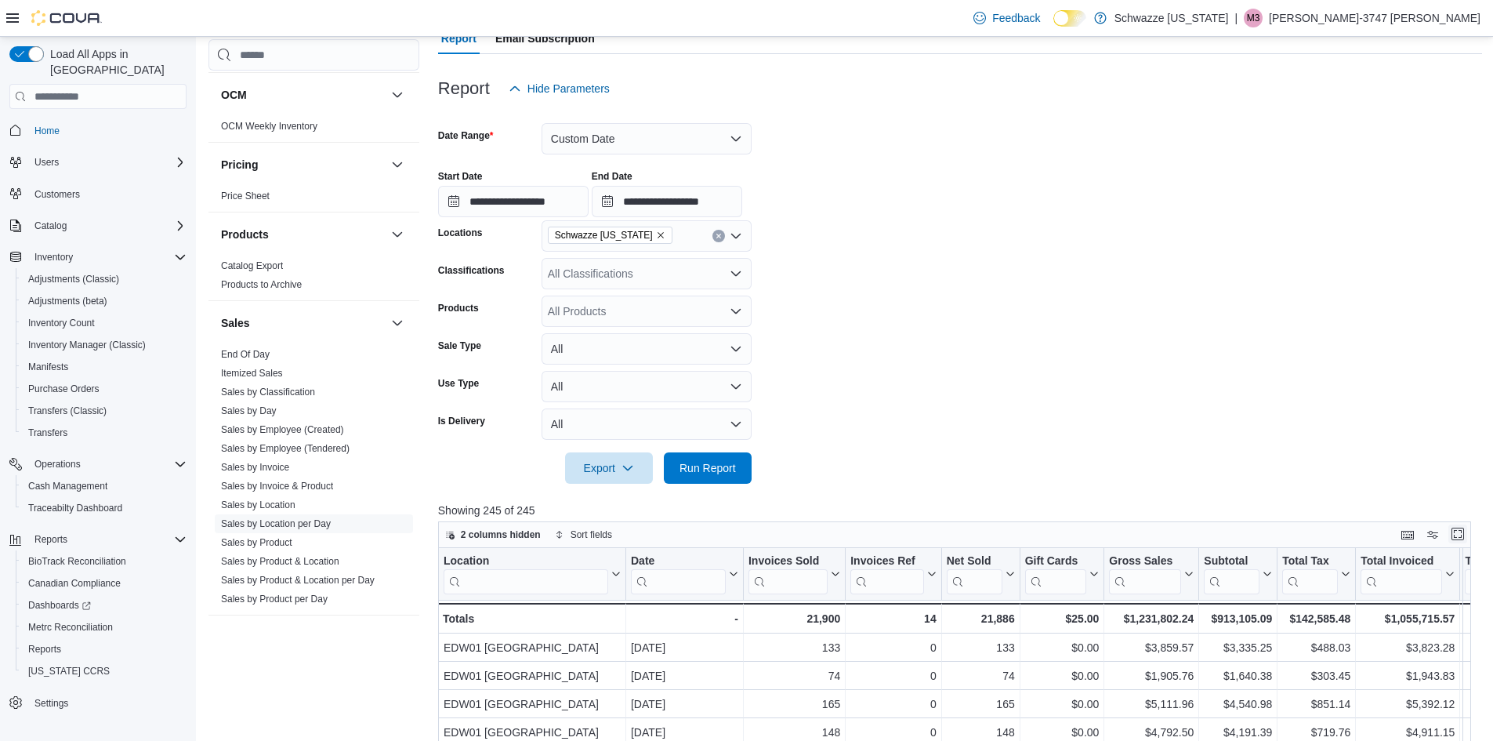
click at [1468, 532] on button "Enter fullscreen" at bounding box center [1458, 533] width 19 height 19
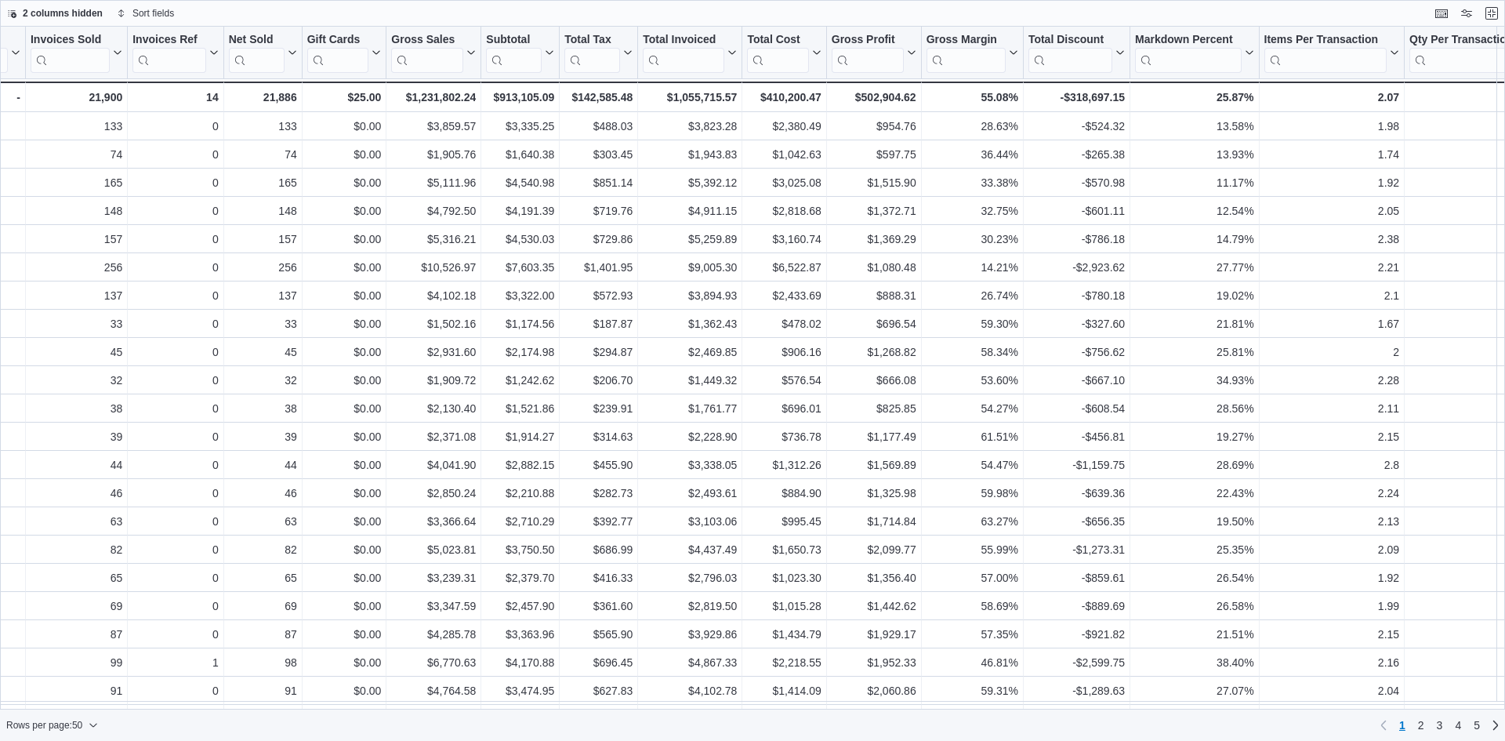
scroll to position [0, 282]
click at [1484, 713] on div "Rows per page : 50 Page 1 of 5 1 2 3 4 5" at bounding box center [752, 724] width 1505 height 31
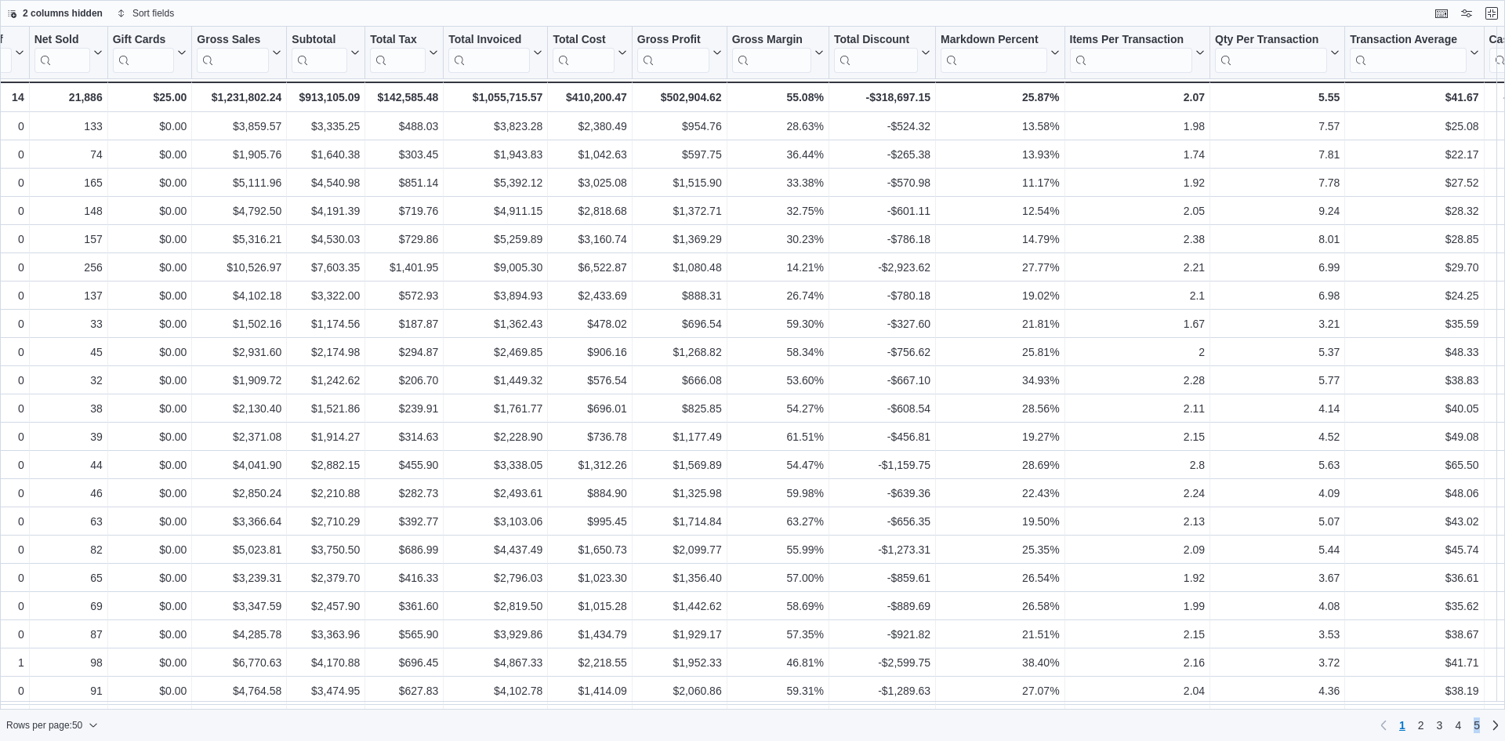
scroll to position [0, 470]
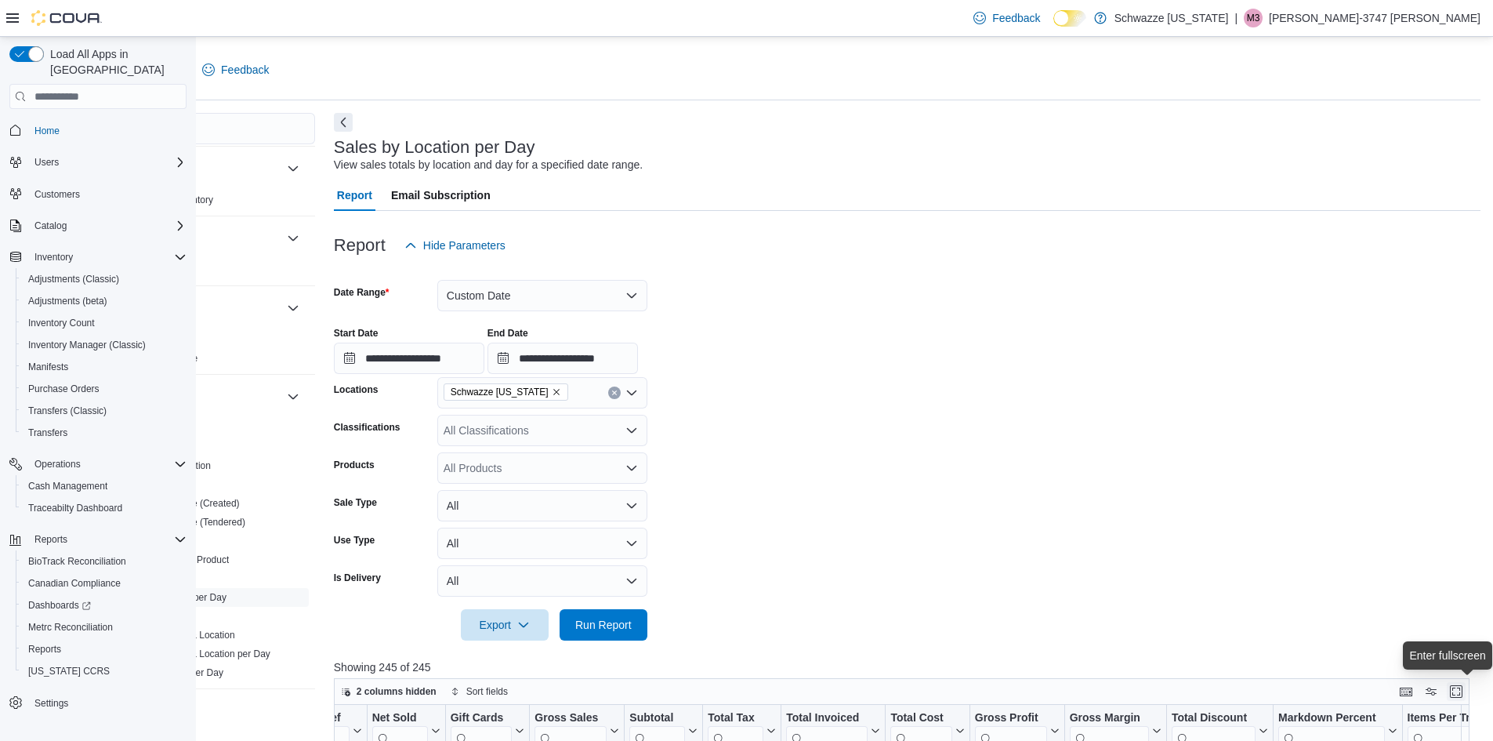
scroll to position [0, 103]
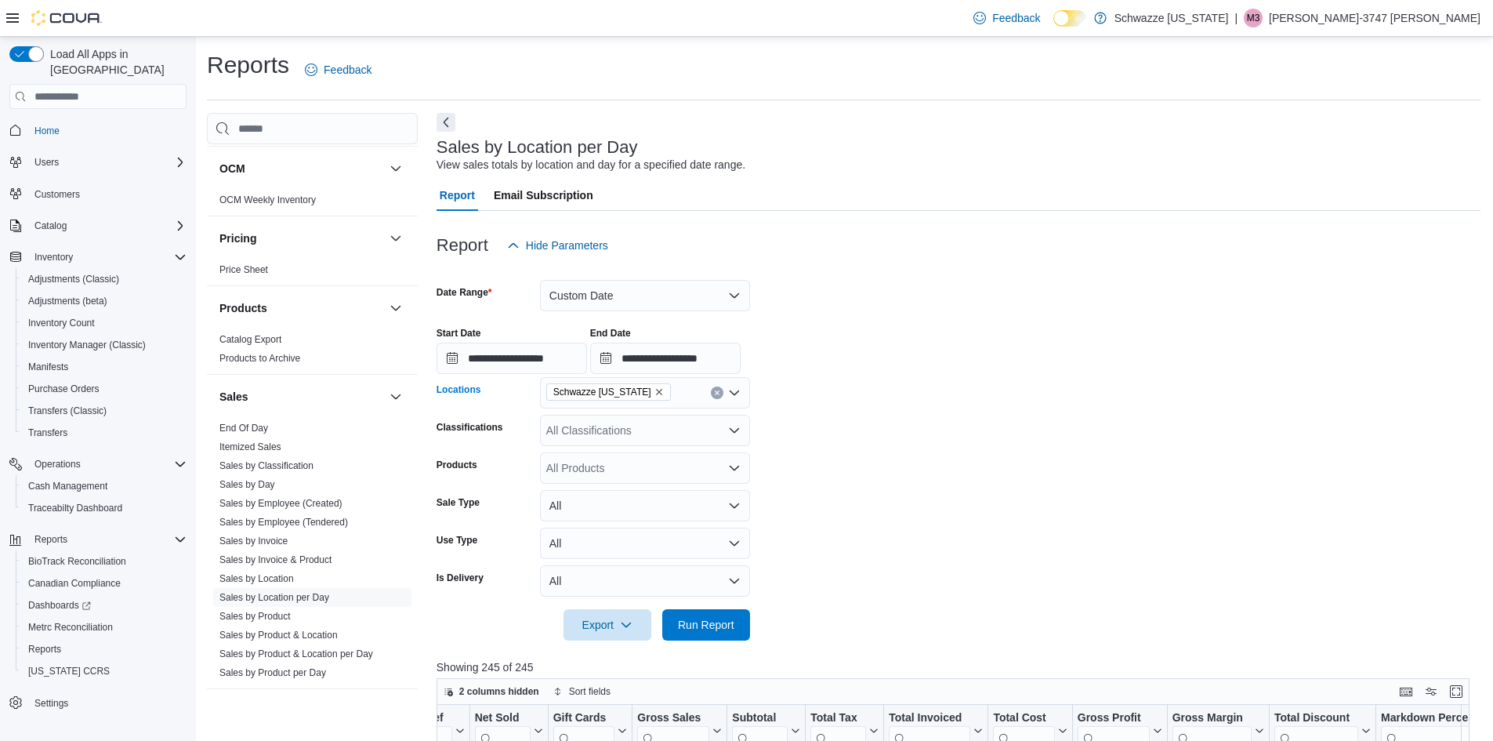
click at [554, 393] on span "Schwazze [US_STATE]" at bounding box center [608, 392] width 111 height 16
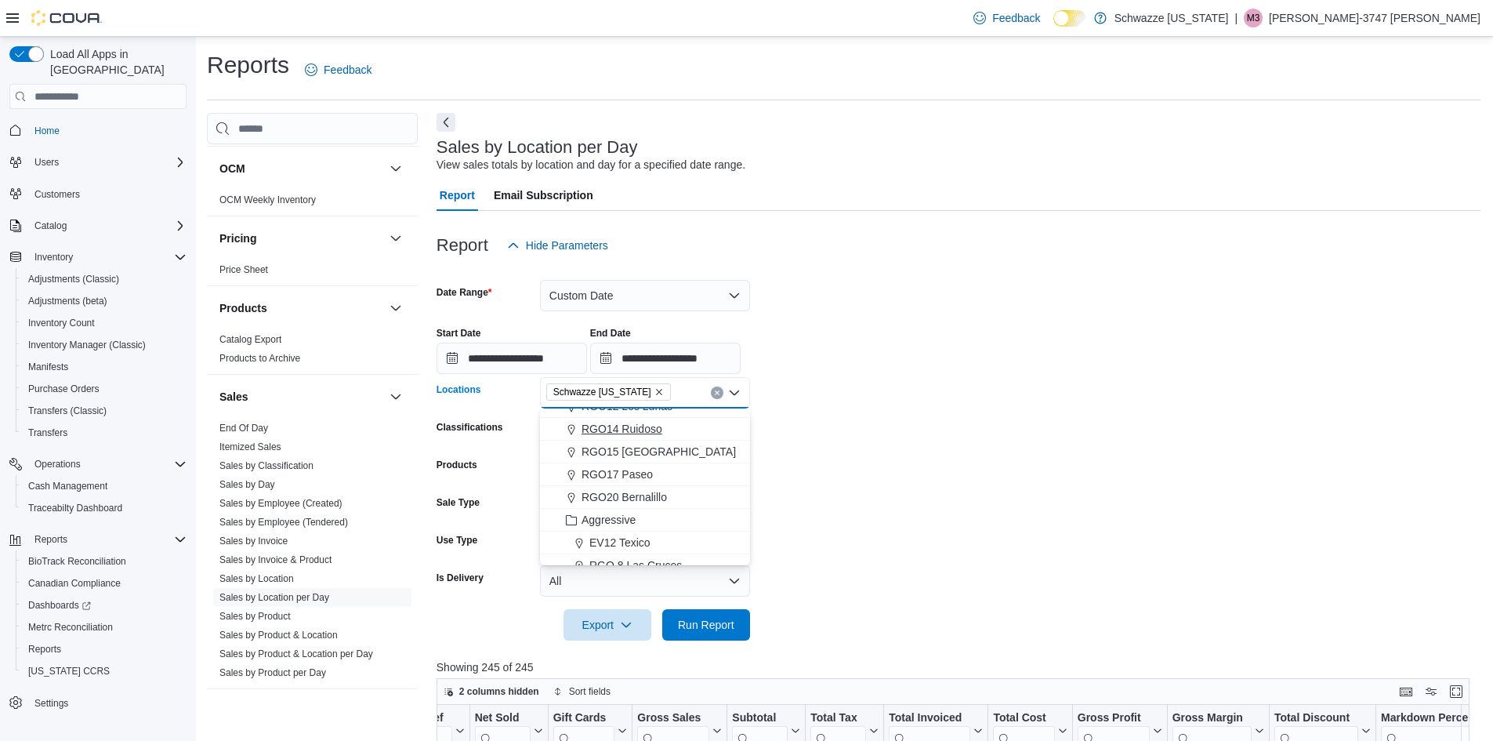
scroll to position [549, 0]
click at [619, 483] on span "RGO12 Los Lunas" at bounding box center [627, 485] width 91 height 16
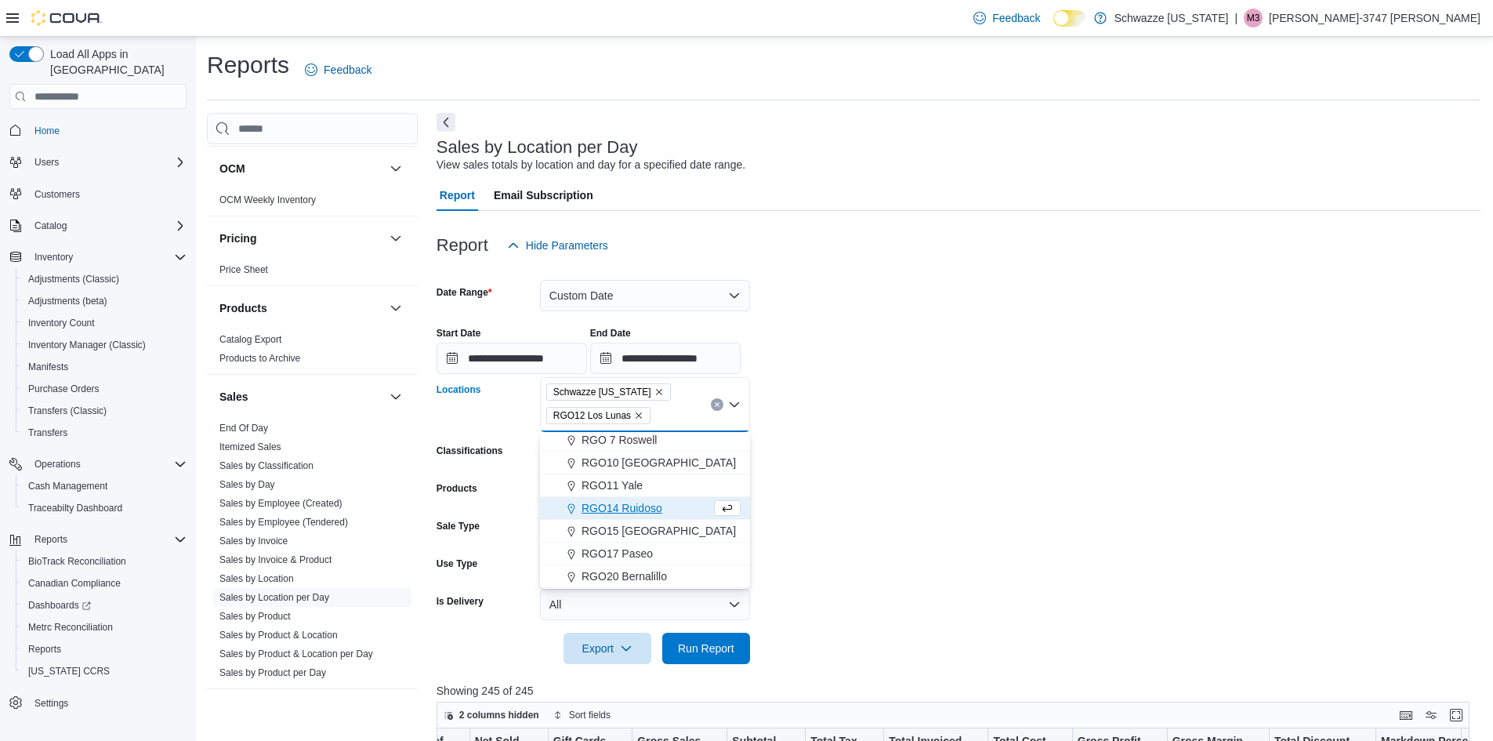
click at [655, 392] on icon "Remove Schwazze New Mexico from selection in this group" at bounding box center [659, 391] width 9 height 9
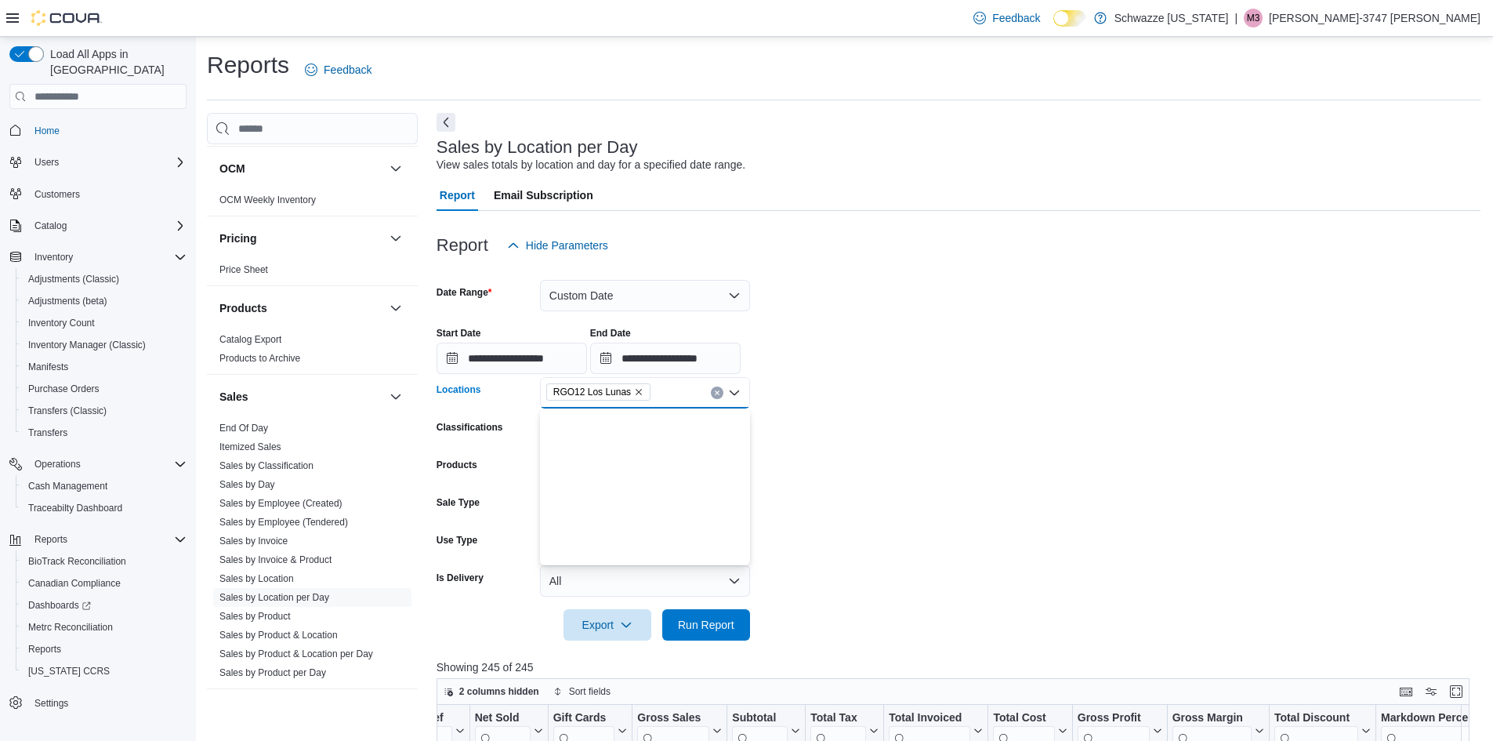
scroll to position [0, 0]
click at [702, 619] on span "Run Report" at bounding box center [706, 624] width 56 height 16
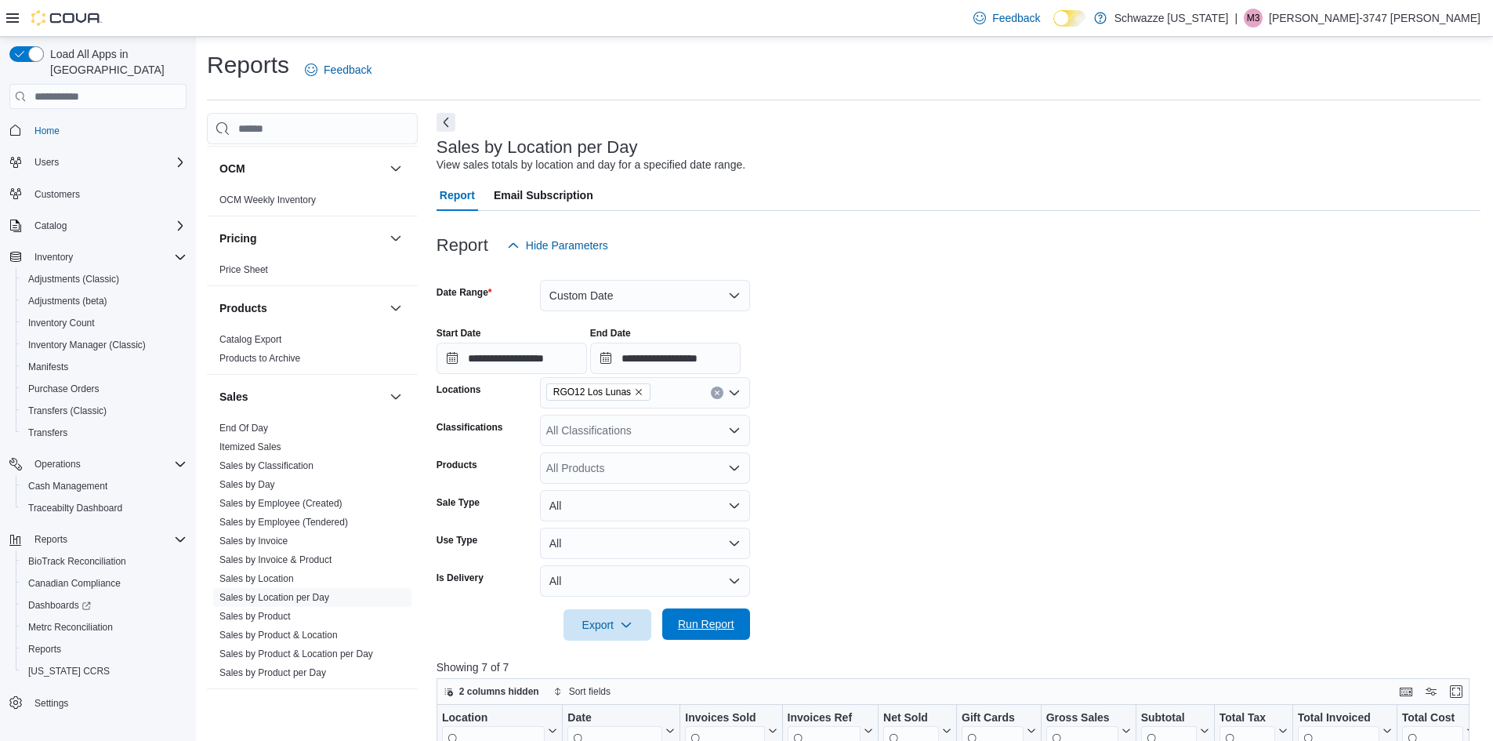
click at [702, 620] on span "Run Report" at bounding box center [706, 624] width 56 height 16
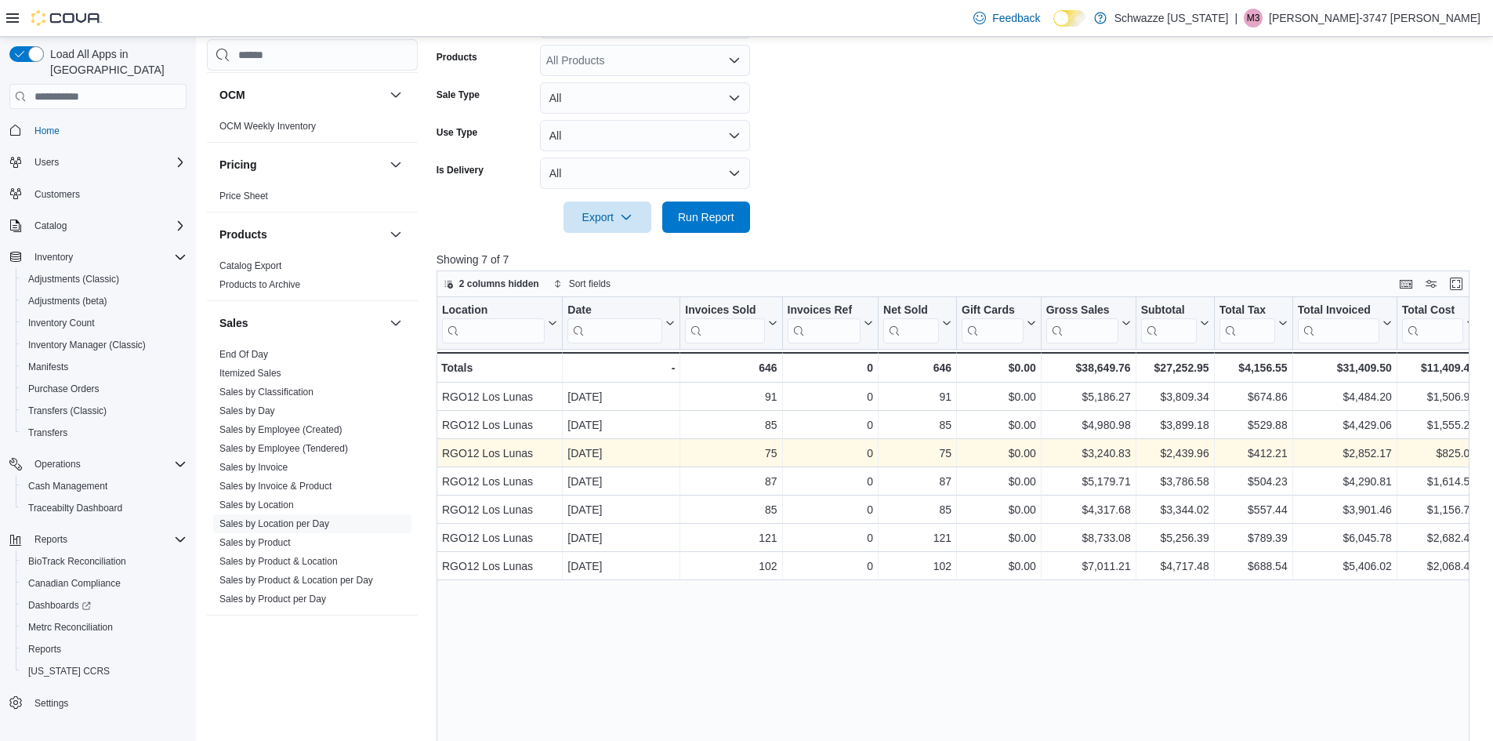
scroll to position [470, 12]
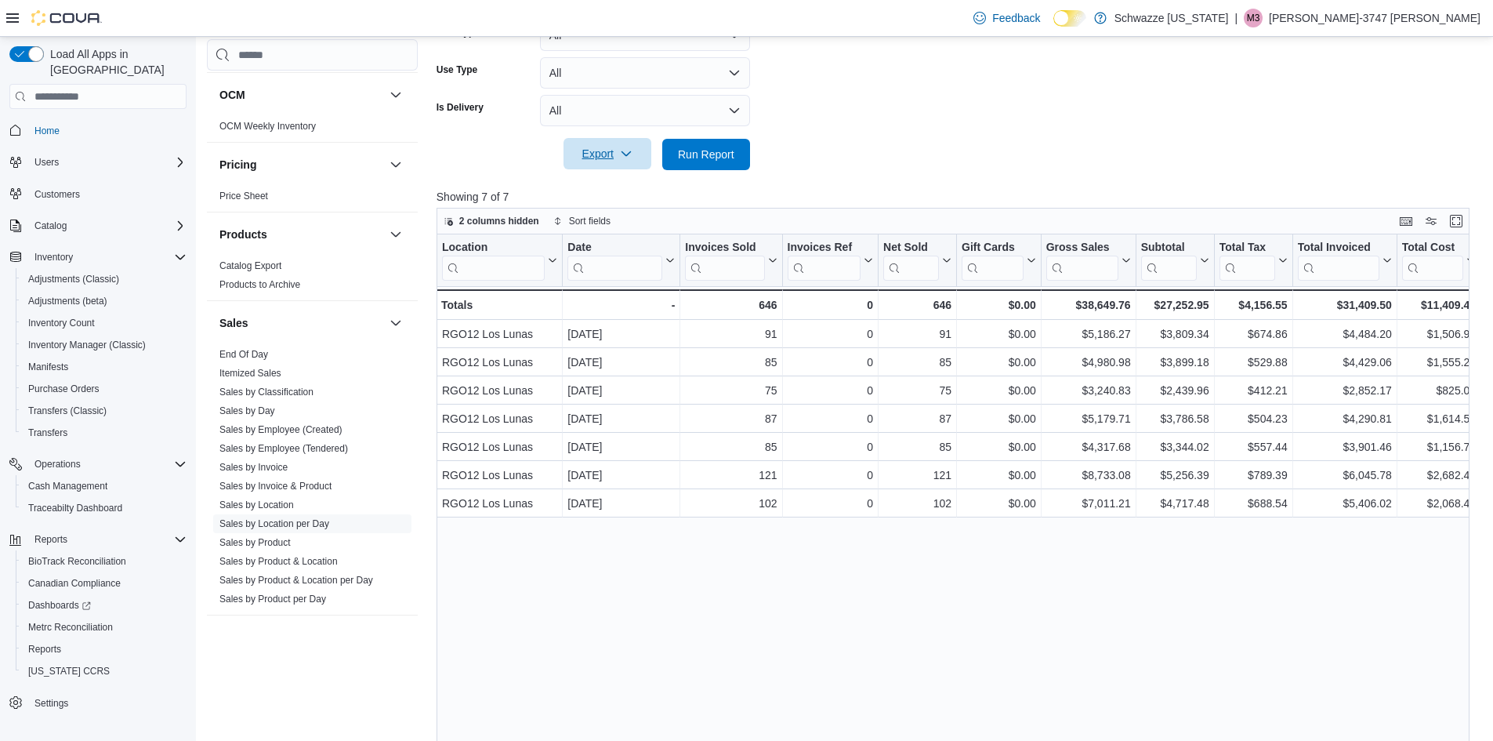
click at [599, 153] on span "Export" at bounding box center [607, 153] width 69 height 31
click at [597, 186] on span "Export to Excel" at bounding box center [610, 186] width 71 height 13
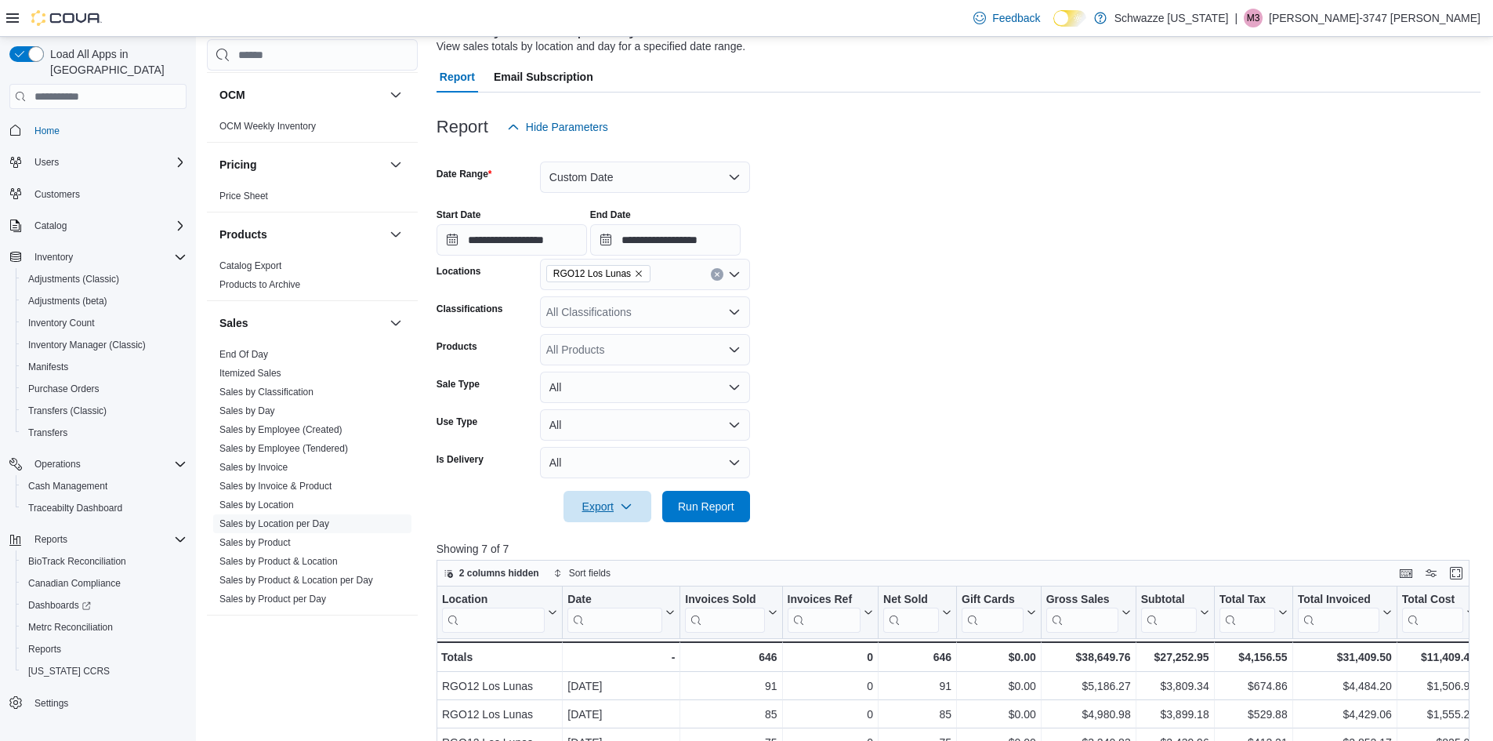
scroll to position [78, 12]
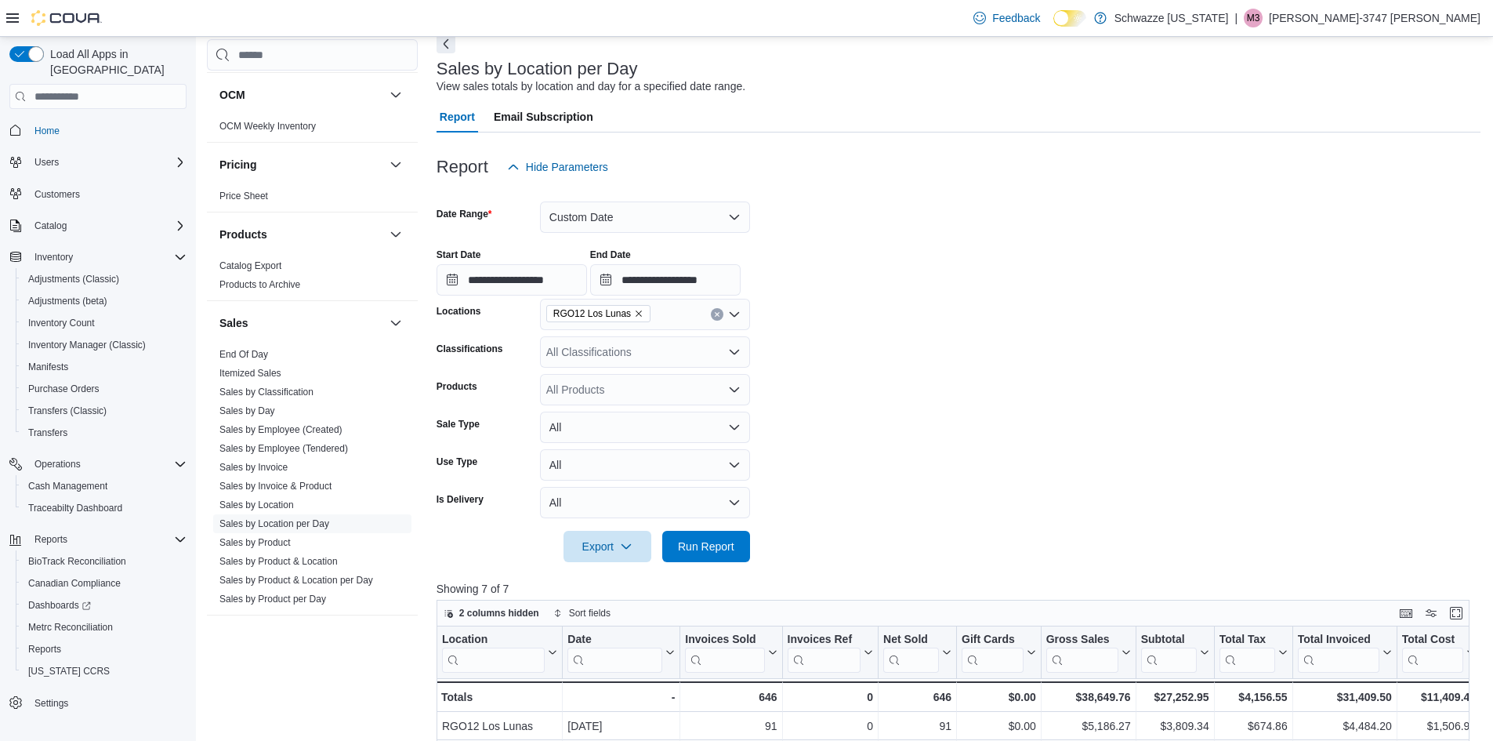
click at [634, 318] on icon "Remove RGO12 Los Lunas from selection in this group" at bounding box center [638, 313] width 9 height 9
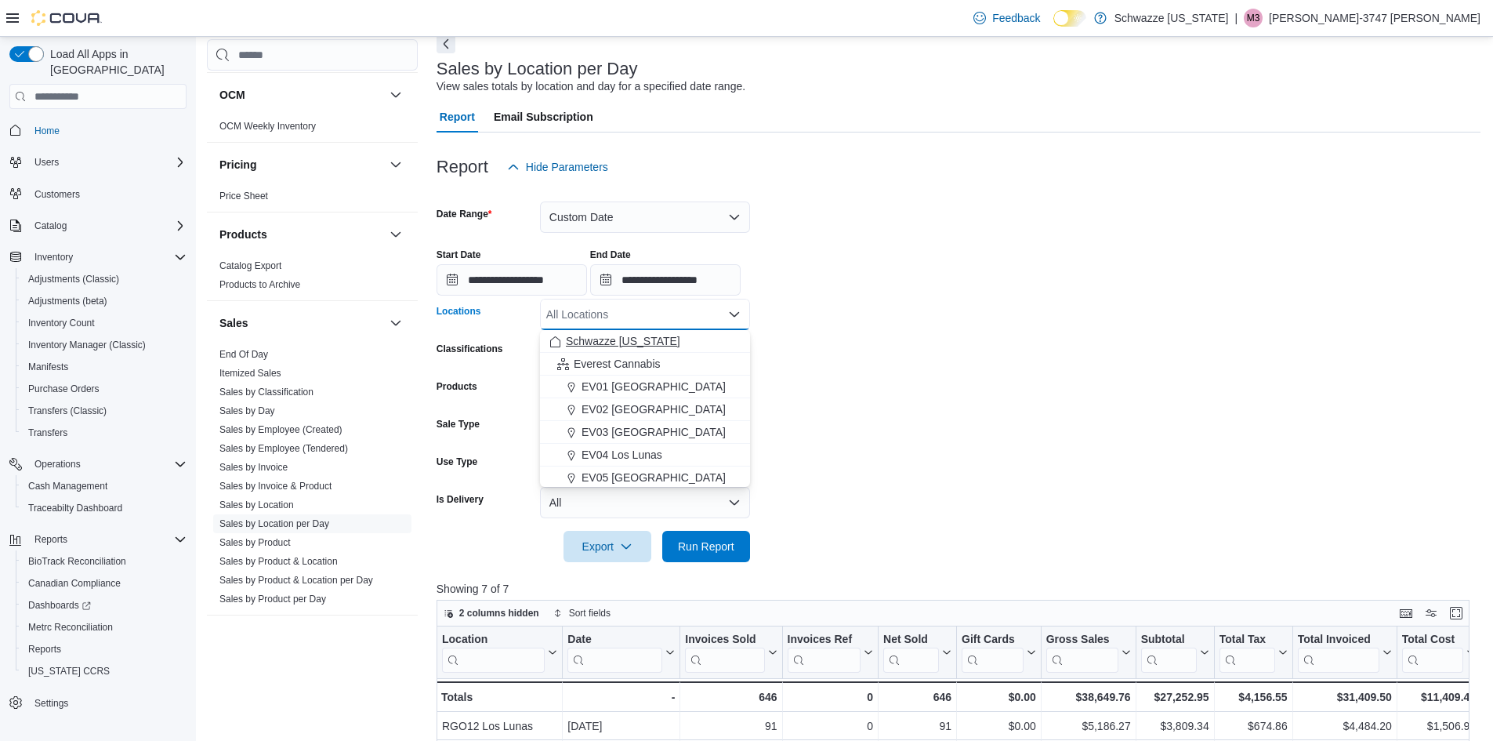
click at [608, 349] on button "Schwazze [US_STATE]" at bounding box center [645, 341] width 210 height 23
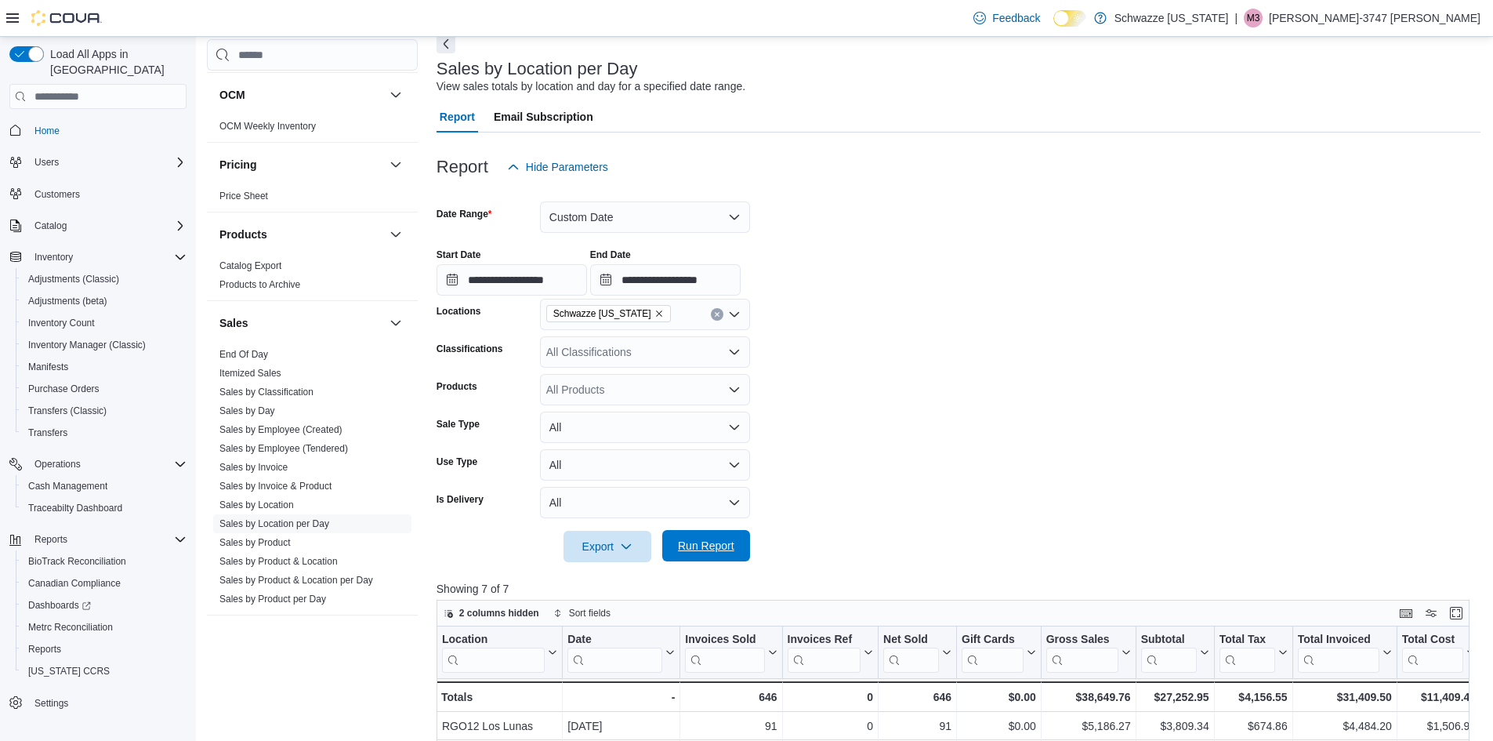
click at [688, 538] on span "Run Report" at bounding box center [706, 545] width 69 height 31
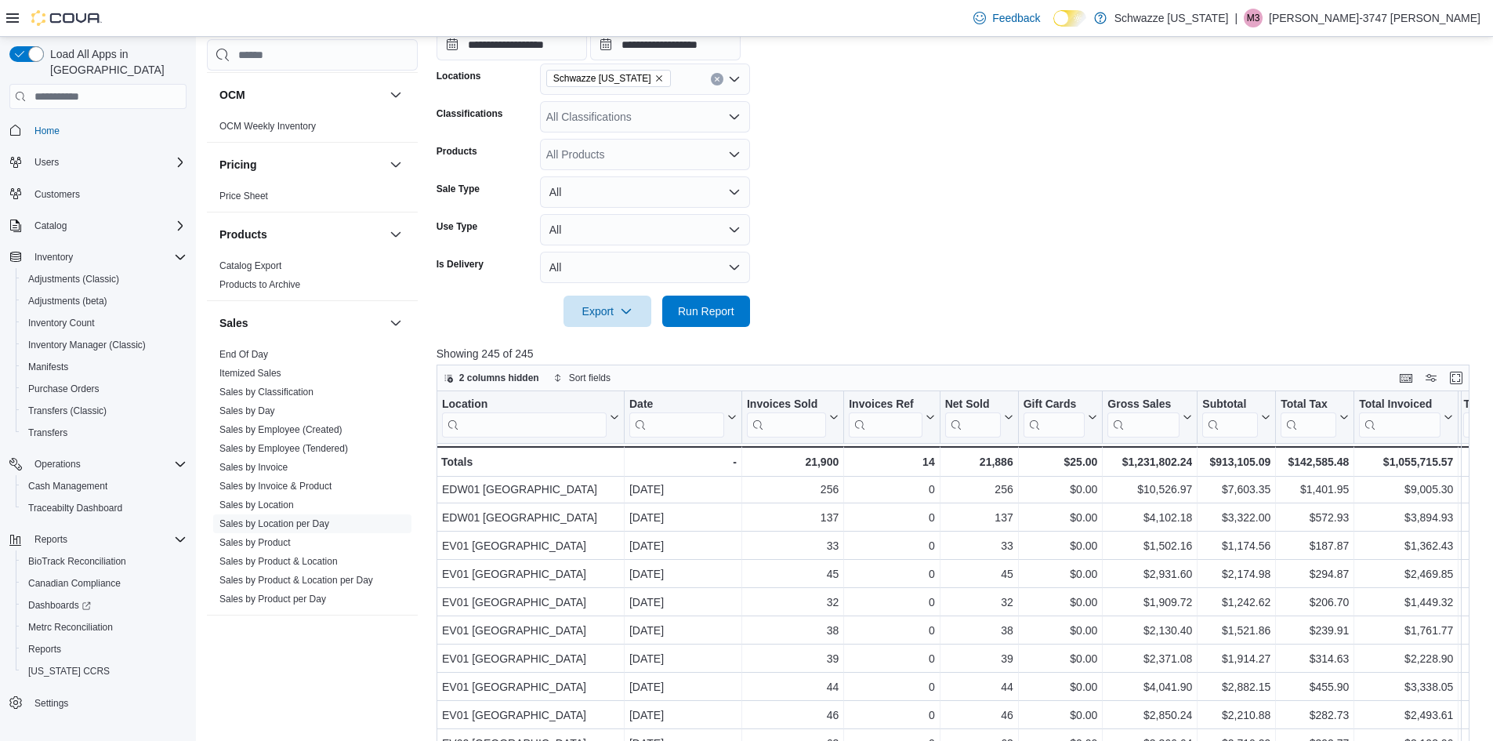
scroll to position [157, 0]
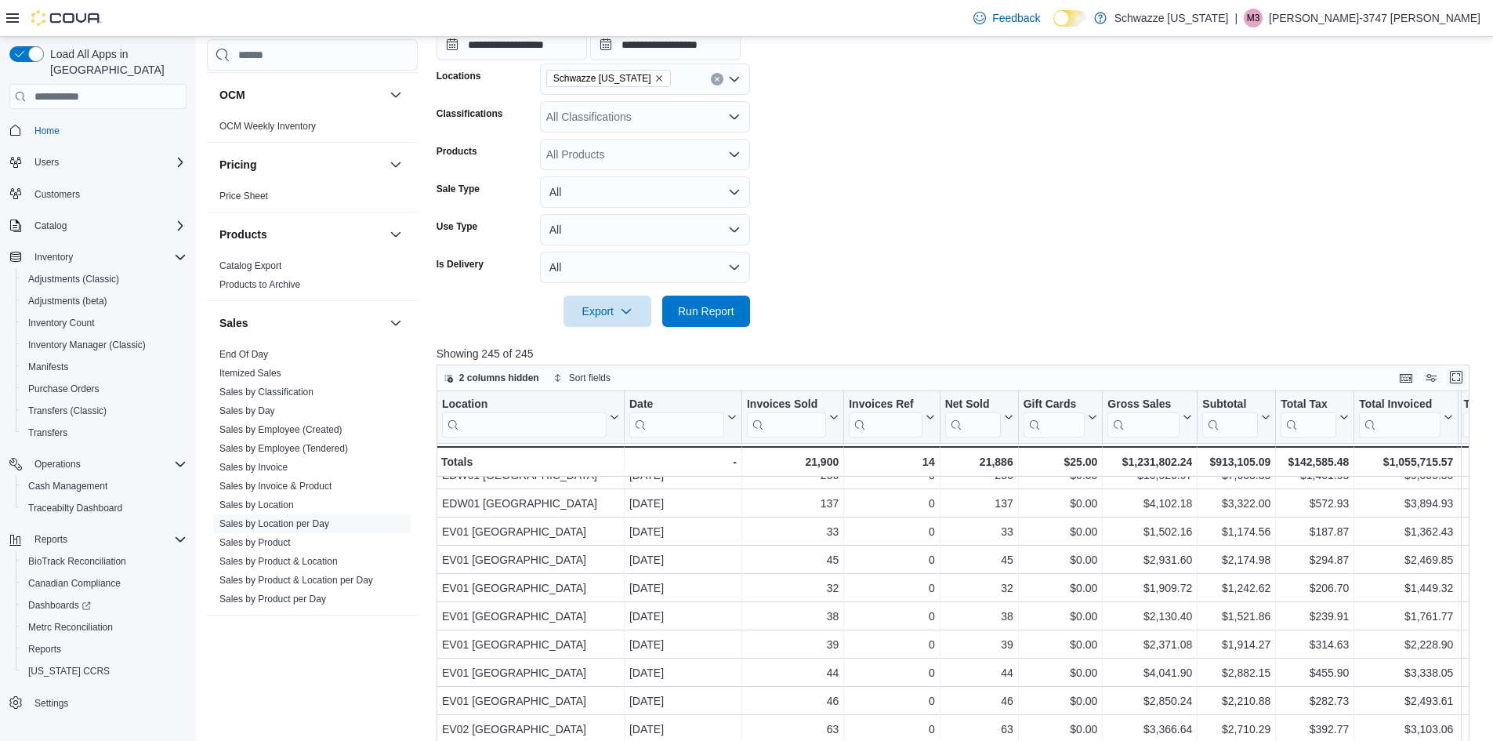
click at [1453, 379] on button "Enter fullscreen" at bounding box center [1456, 377] width 19 height 19
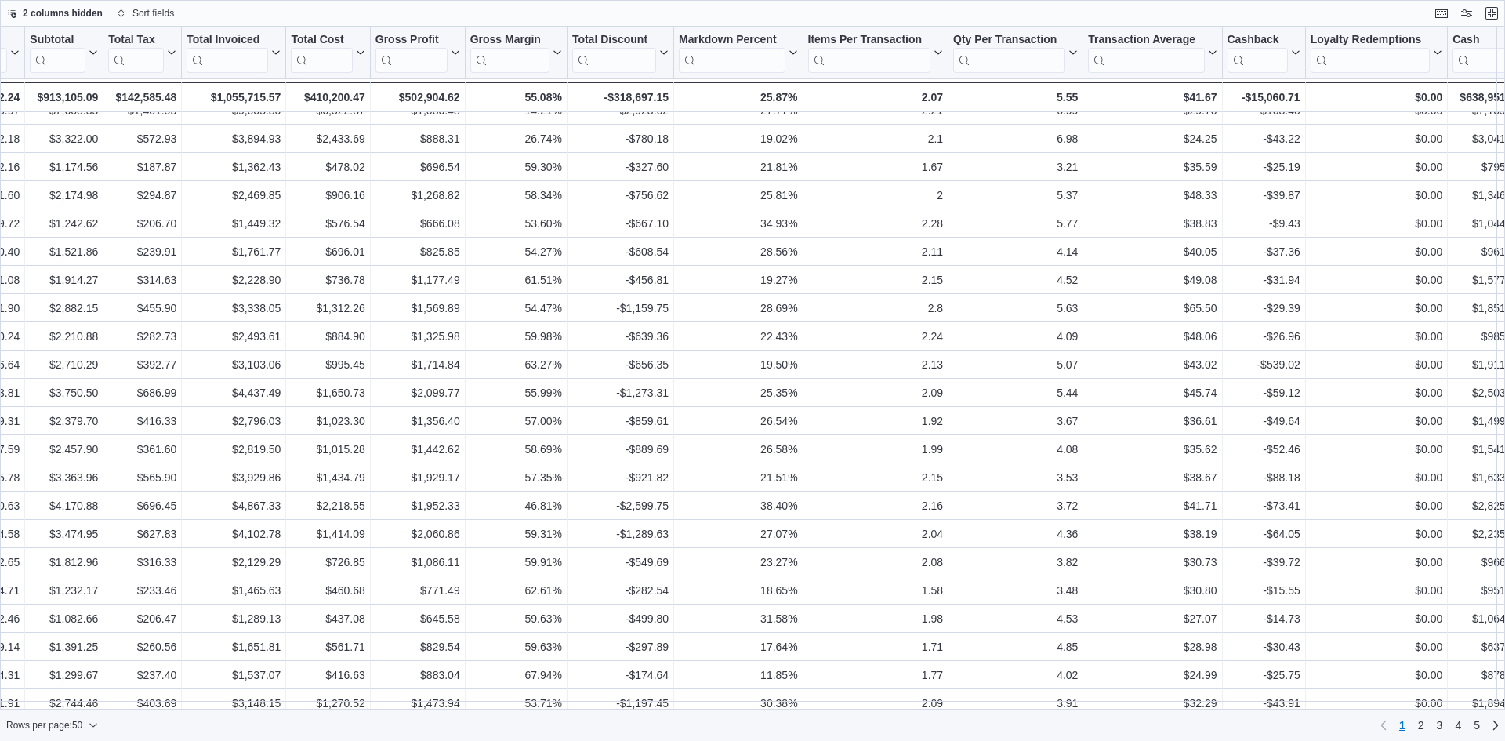
scroll to position [157, 753]
